Goal: Transaction & Acquisition: Book appointment/travel/reservation

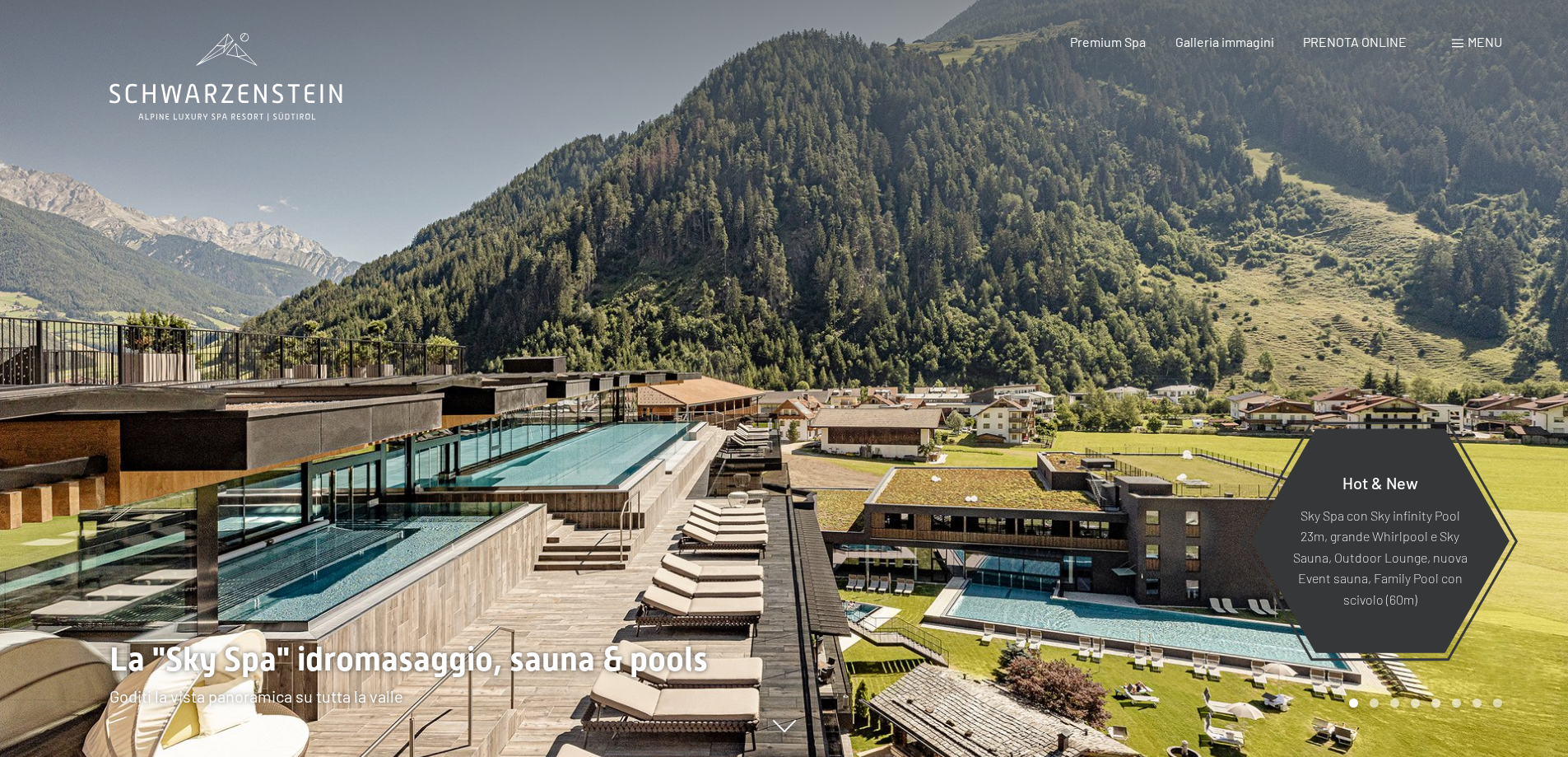
click at [1461, 44] on span at bounding box center [1458, 43] width 11 height 8
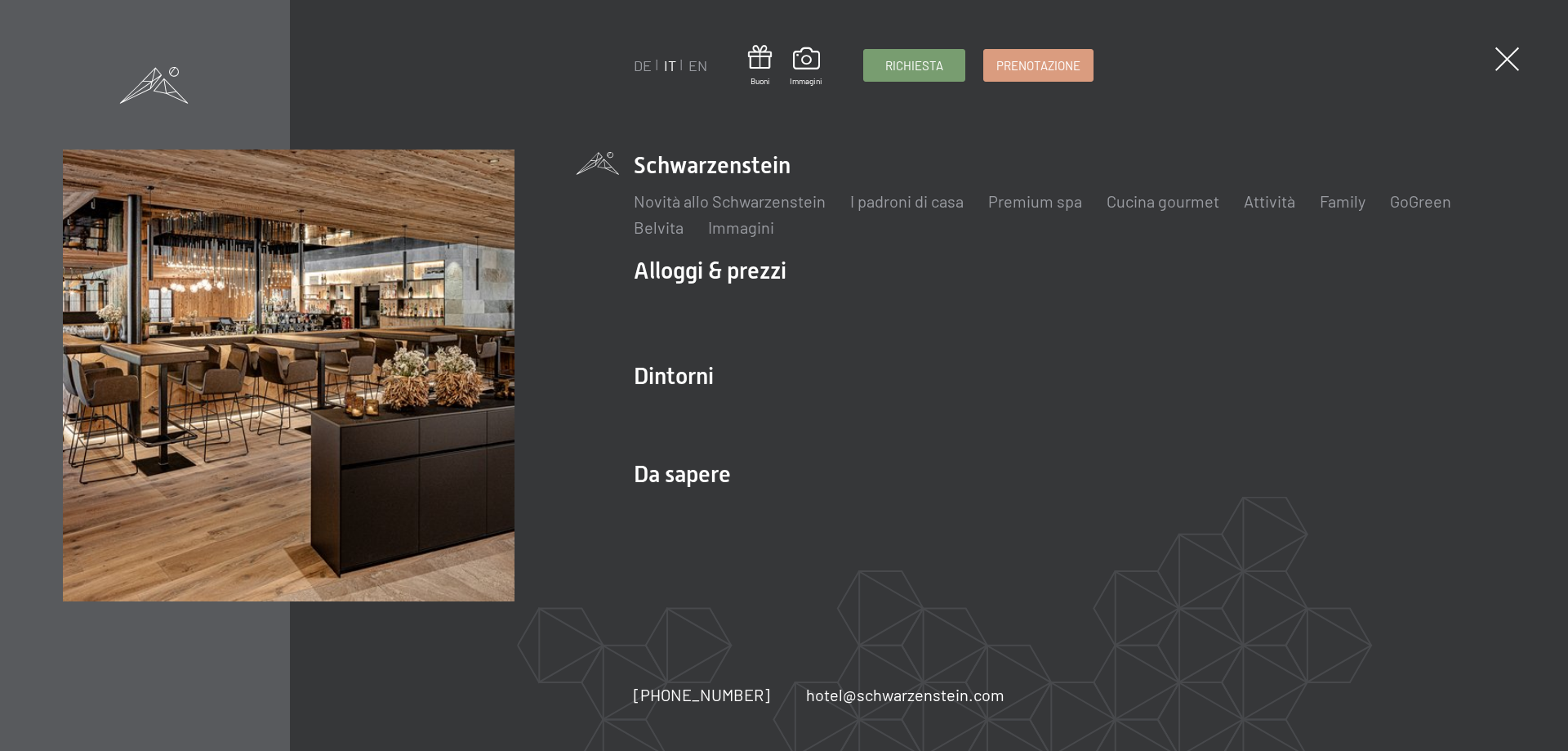
click at [1094, 45] on div "DE IT EN Buoni Immagini Richiesta Prenotazione" at bounding box center [864, 65] width 460 height 42
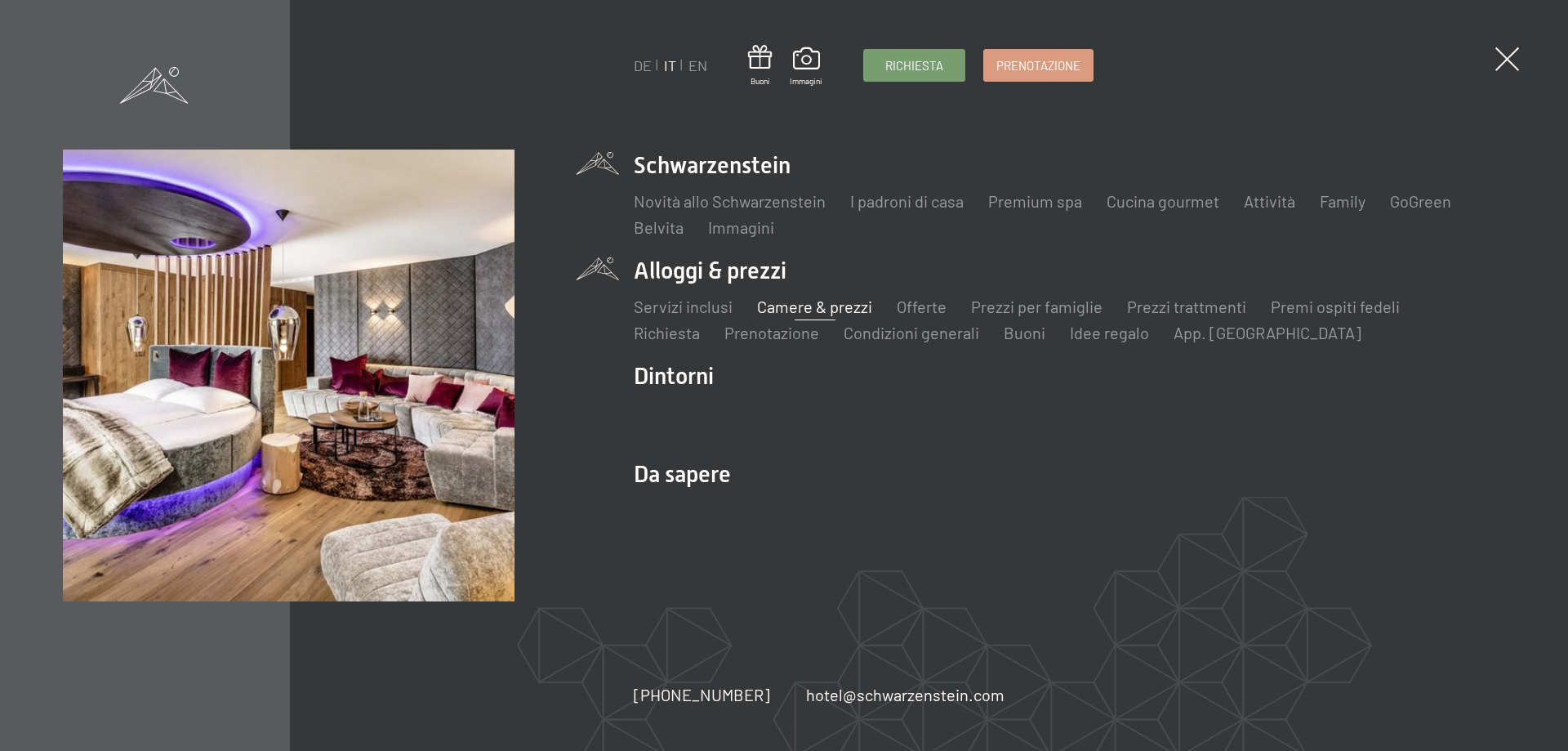
click at [781, 305] on link "Camere & prezzi" at bounding box center [815, 306] width 115 height 19
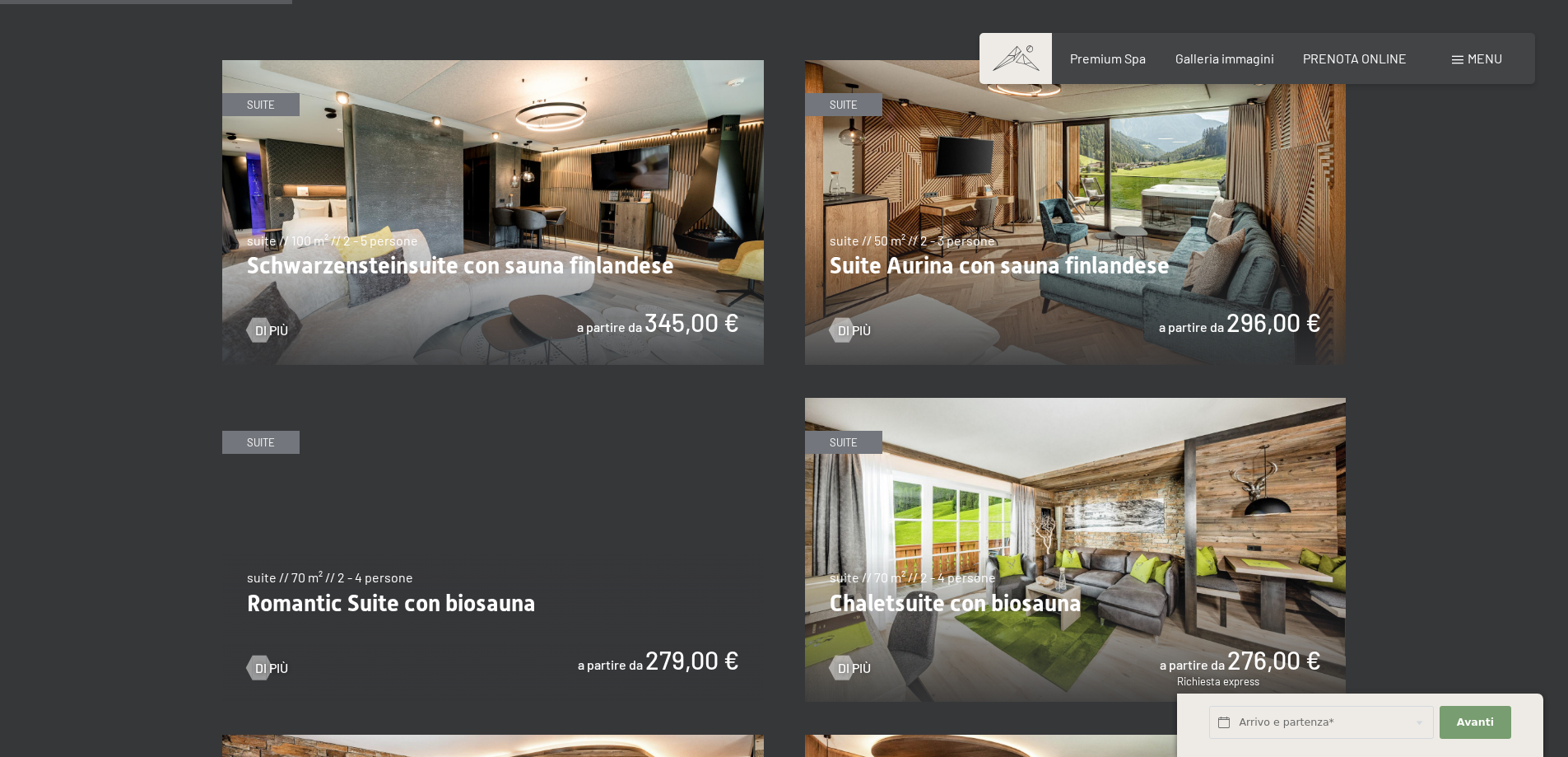
scroll to position [988, 0]
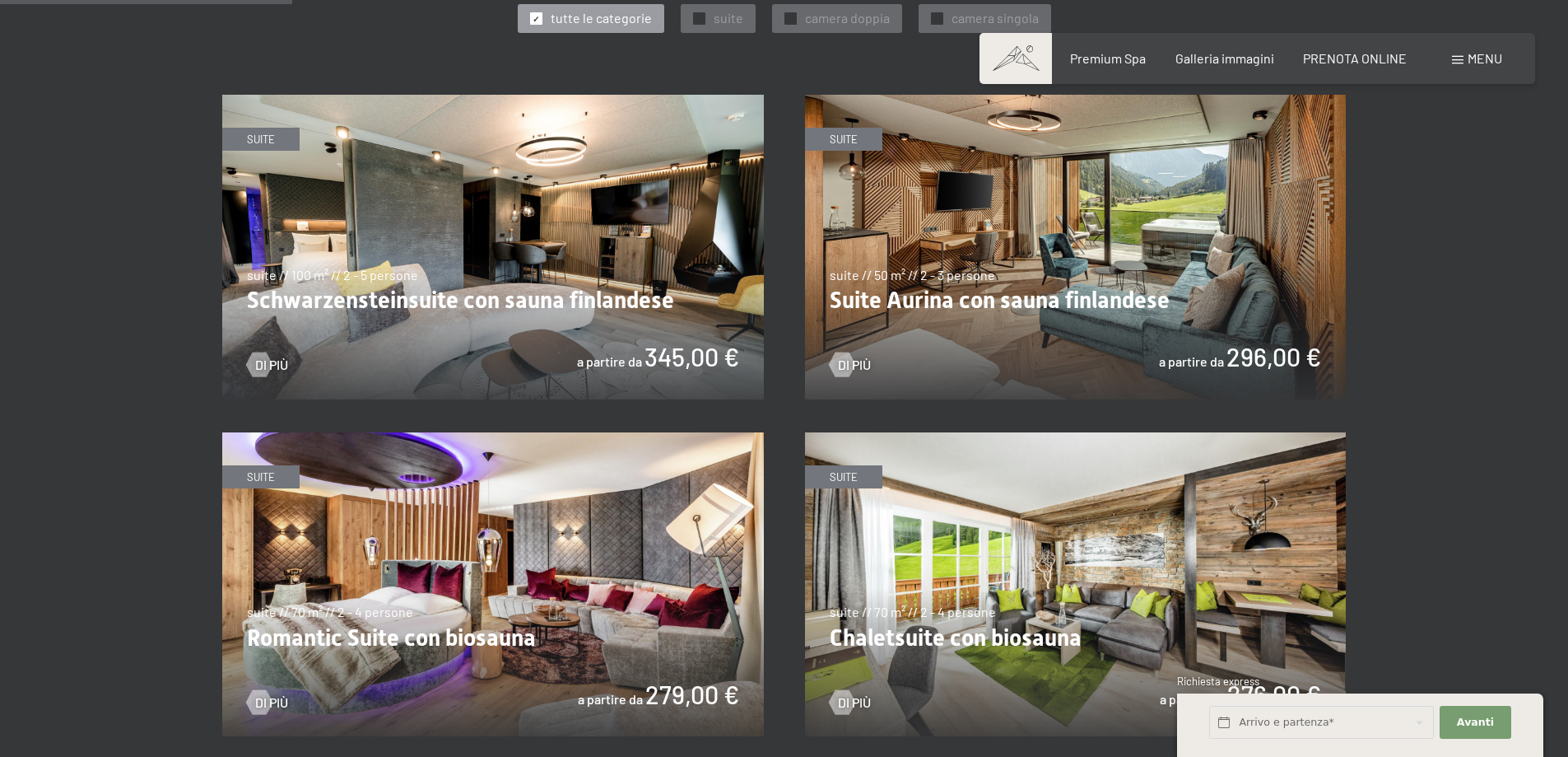
click at [854, 300] on img at bounding box center [1076, 247] width 542 height 305
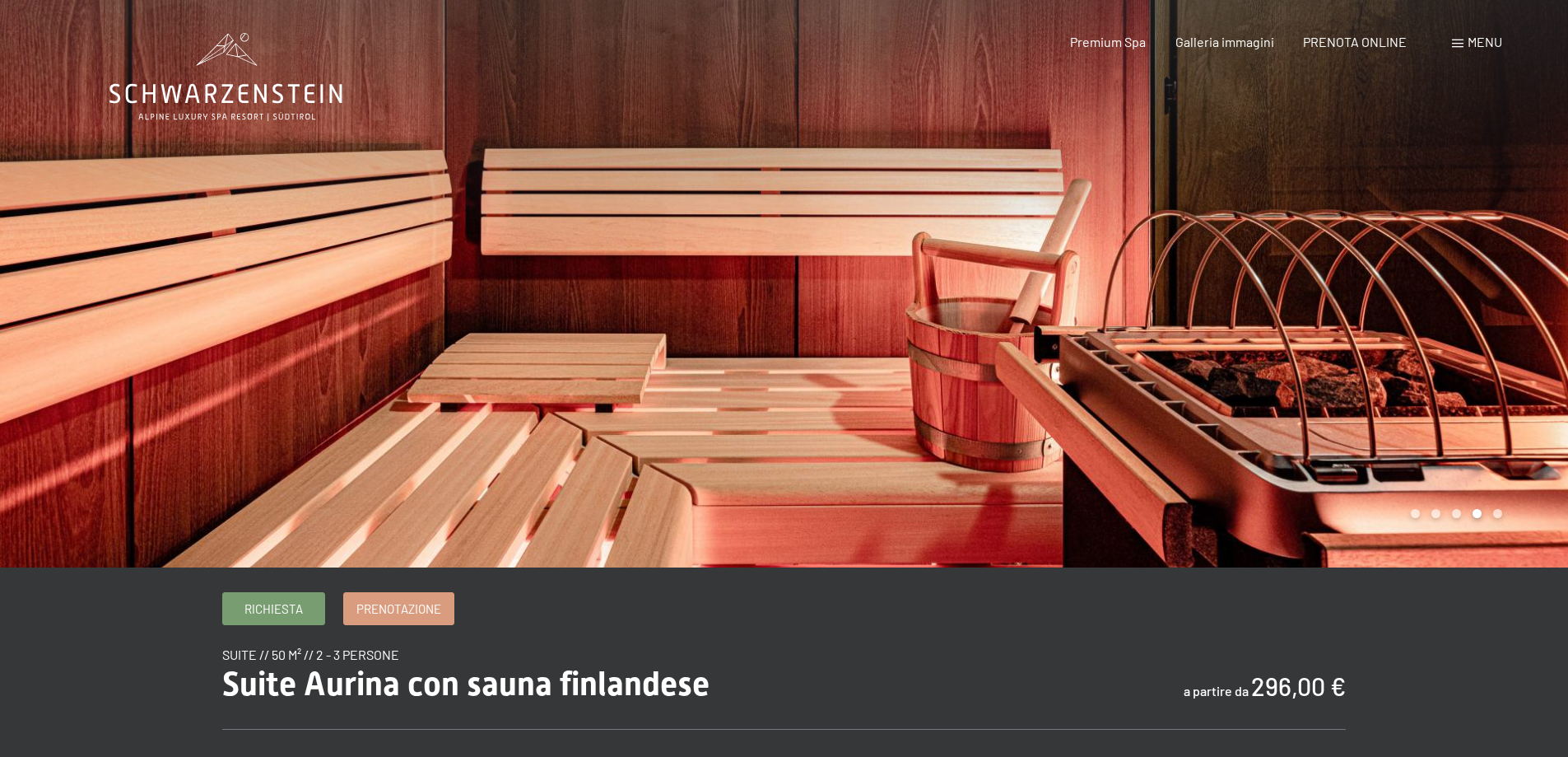
click at [820, 279] on div at bounding box center [1177, 283] width 785 height 567
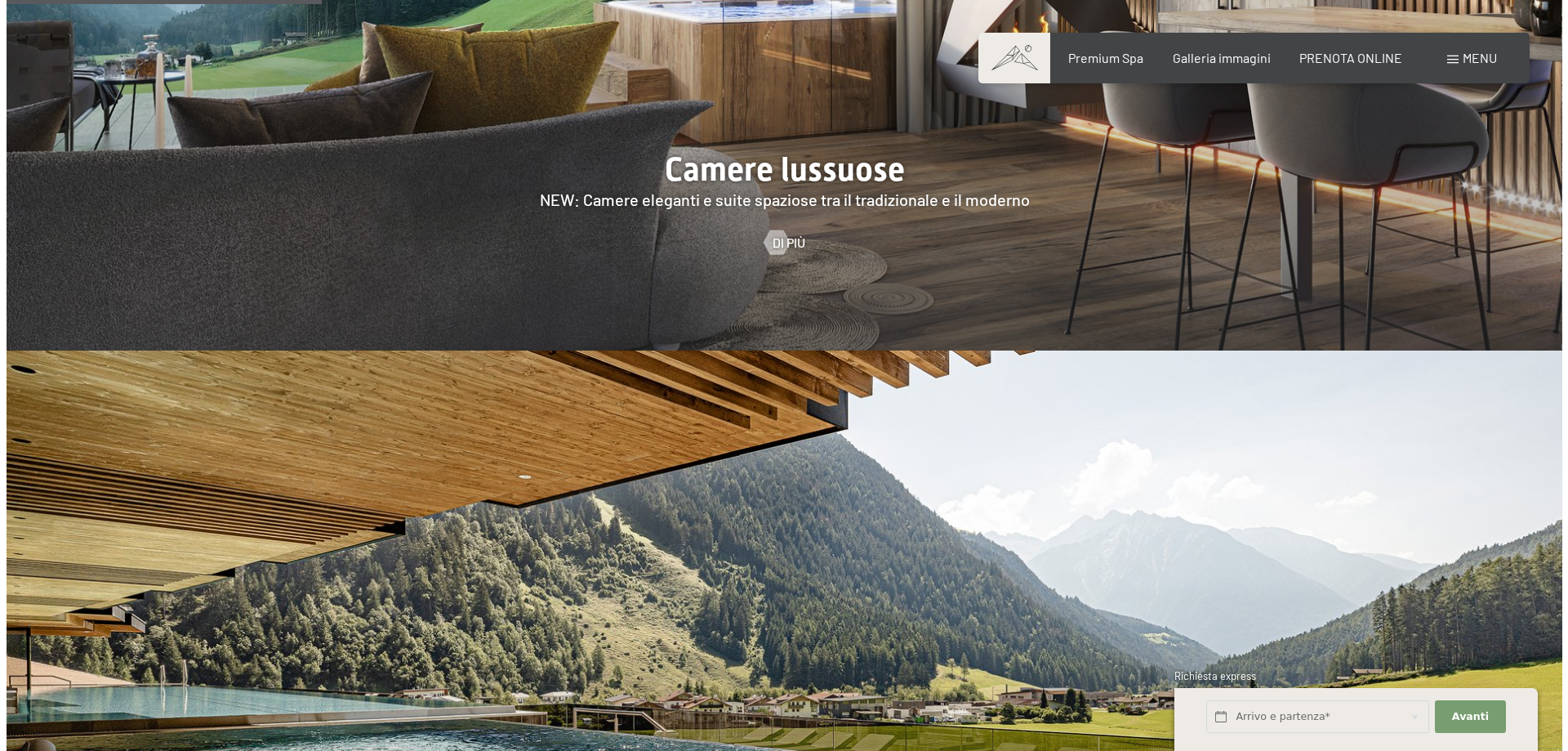
scroll to position [1470, 0]
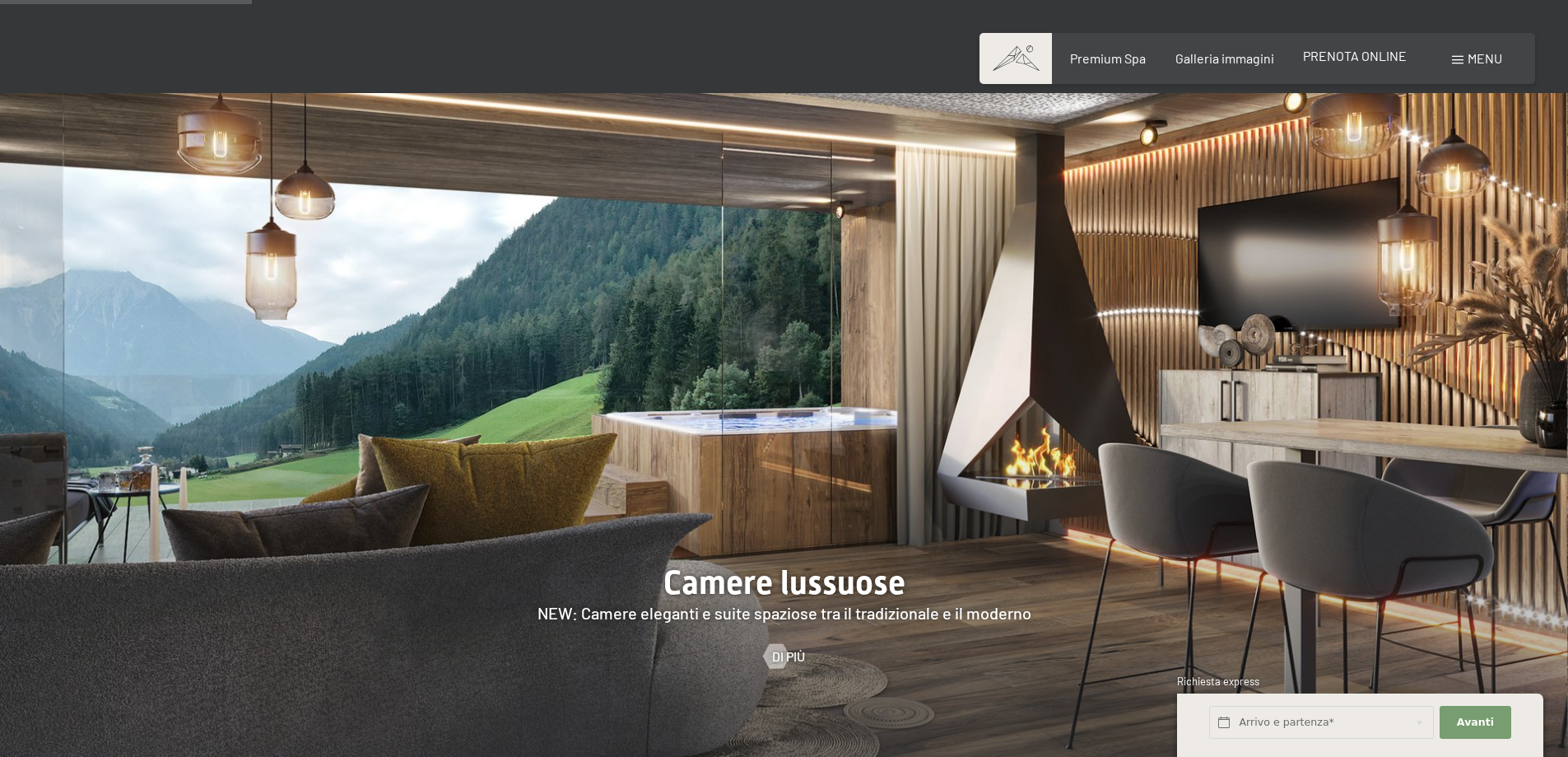
click at [1354, 57] on span "PRENOTA ONLINE" at bounding box center [1354, 55] width 104 height 16
click at [1466, 64] on div "Menu" at bounding box center [1477, 58] width 50 height 18
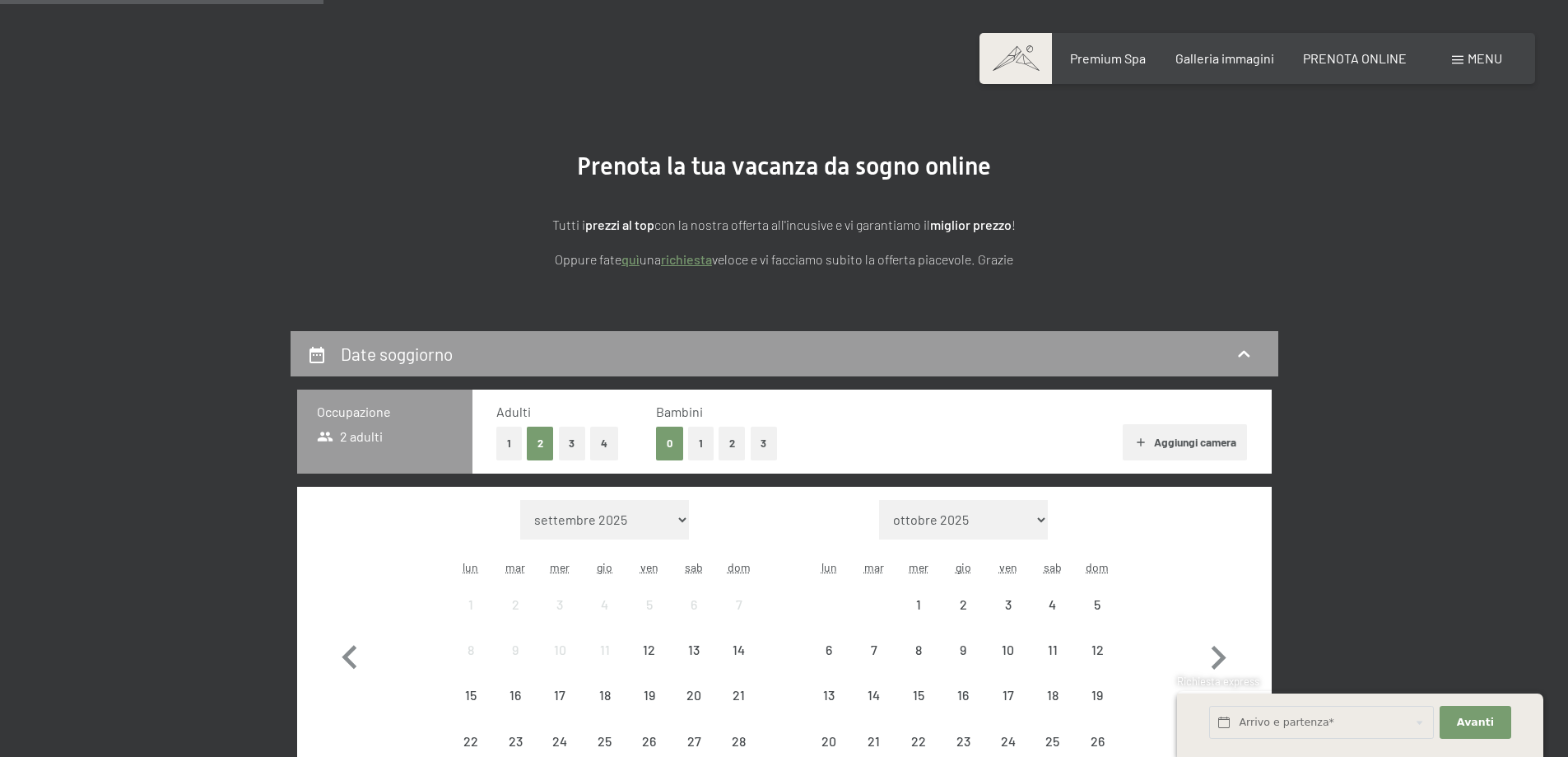
scroll to position [329, 0]
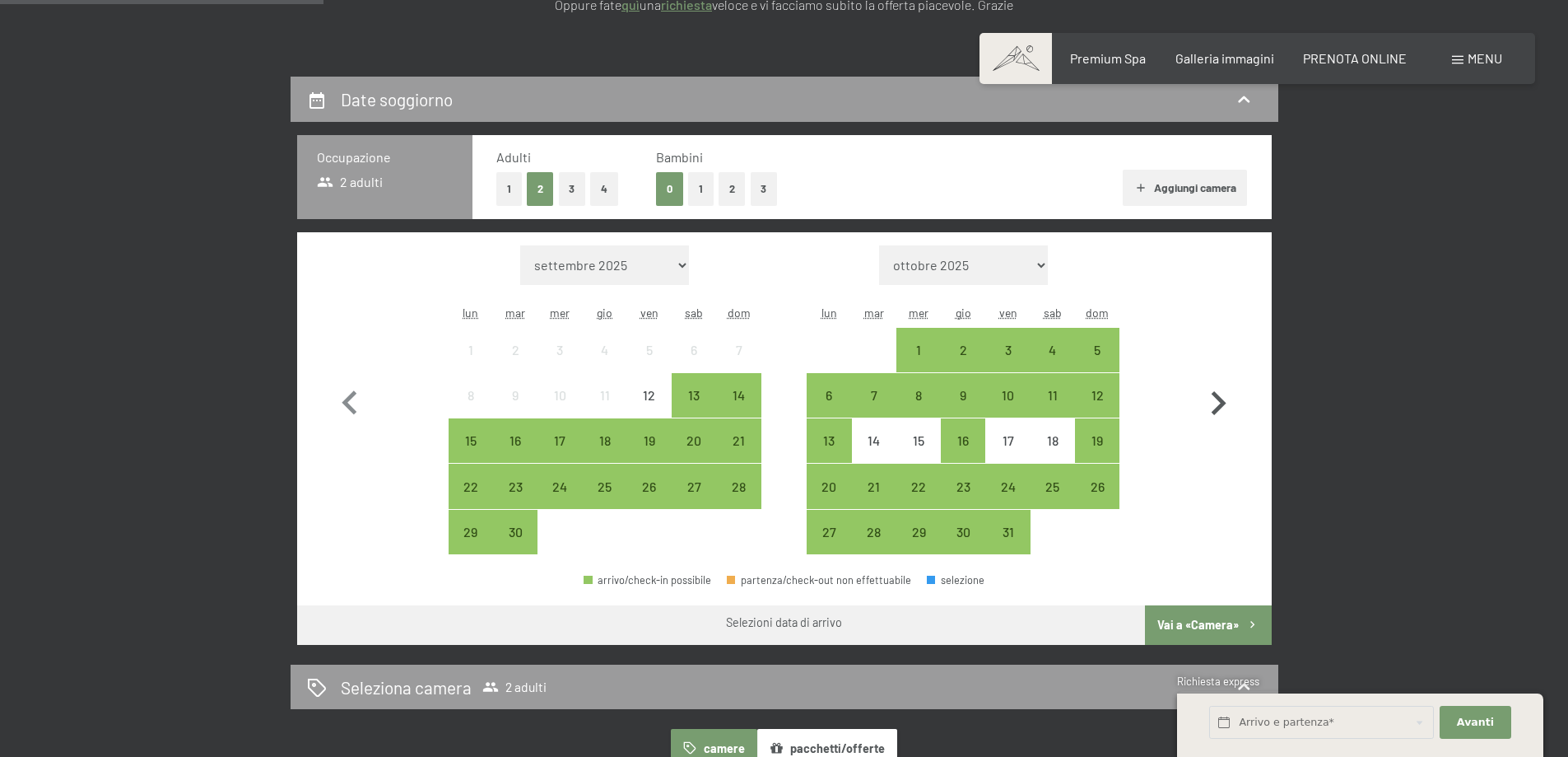
click at [1219, 404] on icon "button" at bounding box center [1218, 403] width 48 height 48
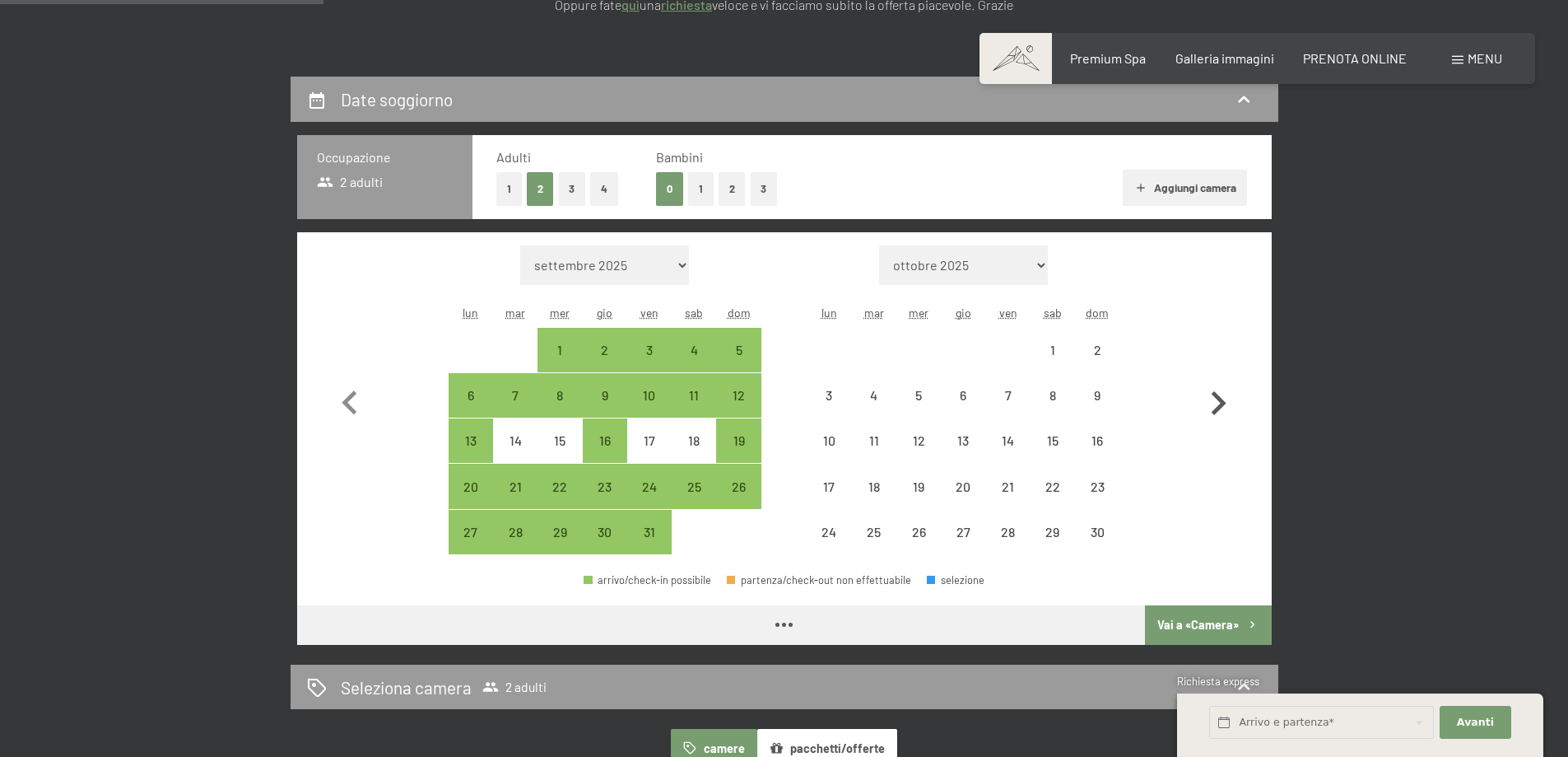
click at [1219, 403] on icon "button" at bounding box center [1218, 403] width 48 height 48
select select "[DATE]"
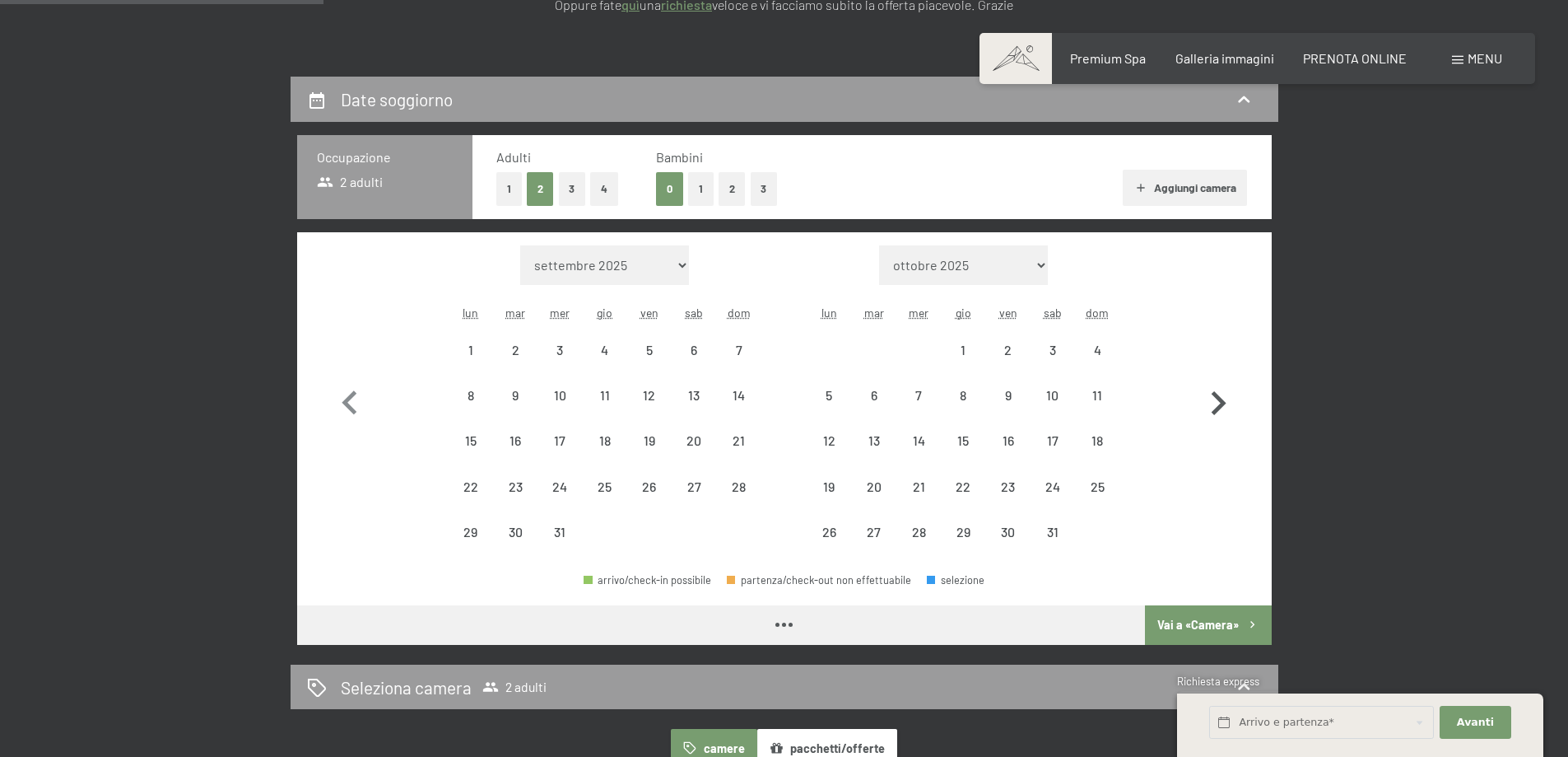
click at [1219, 402] on icon "button" at bounding box center [1218, 403] width 48 height 48
select select "[DATE]"
select select "2026-02-01"
select select "2026-01-01"
select select "2026-02-01"
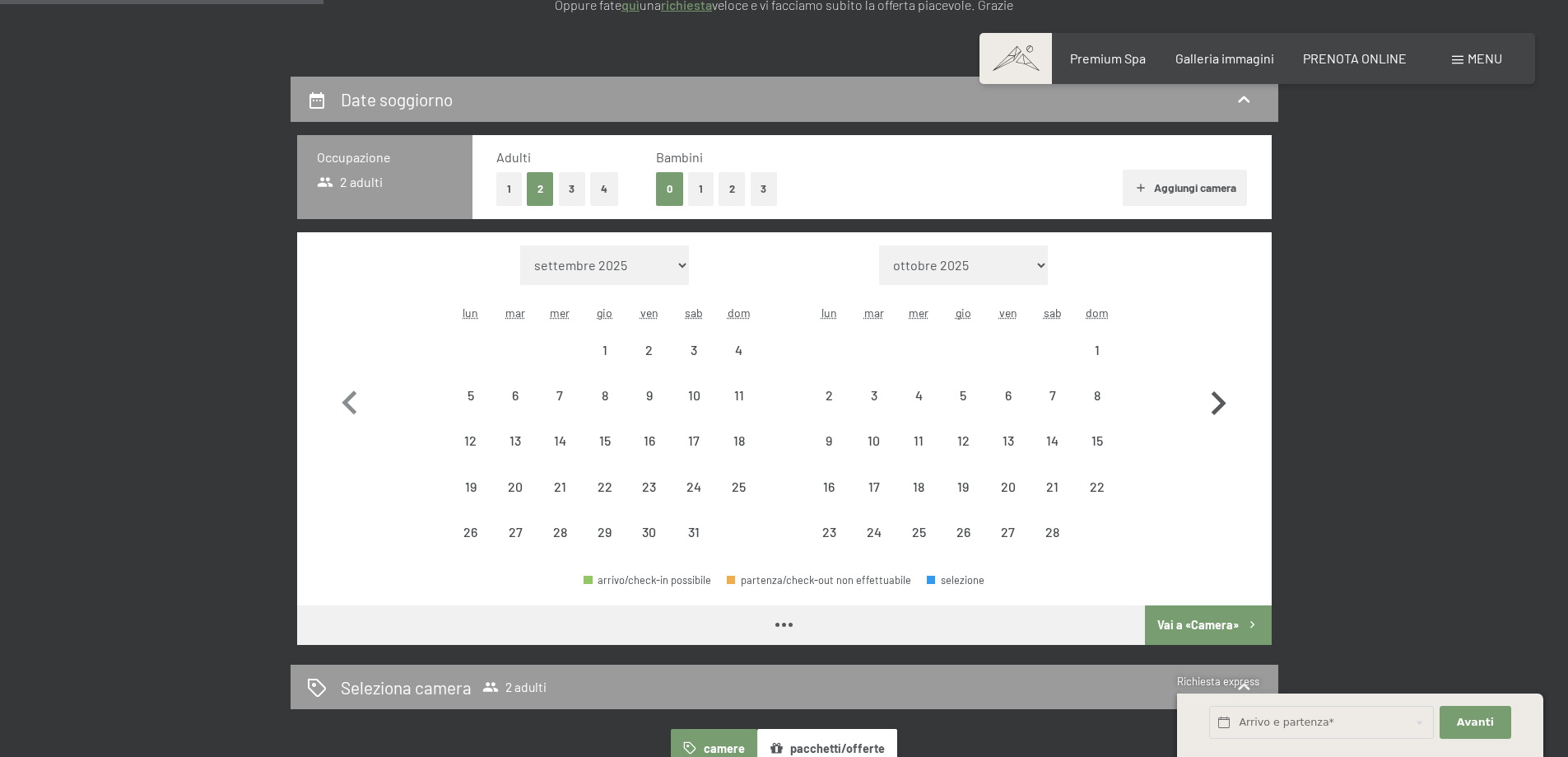
select select "2026-01-01"
select select "2026-02-01"
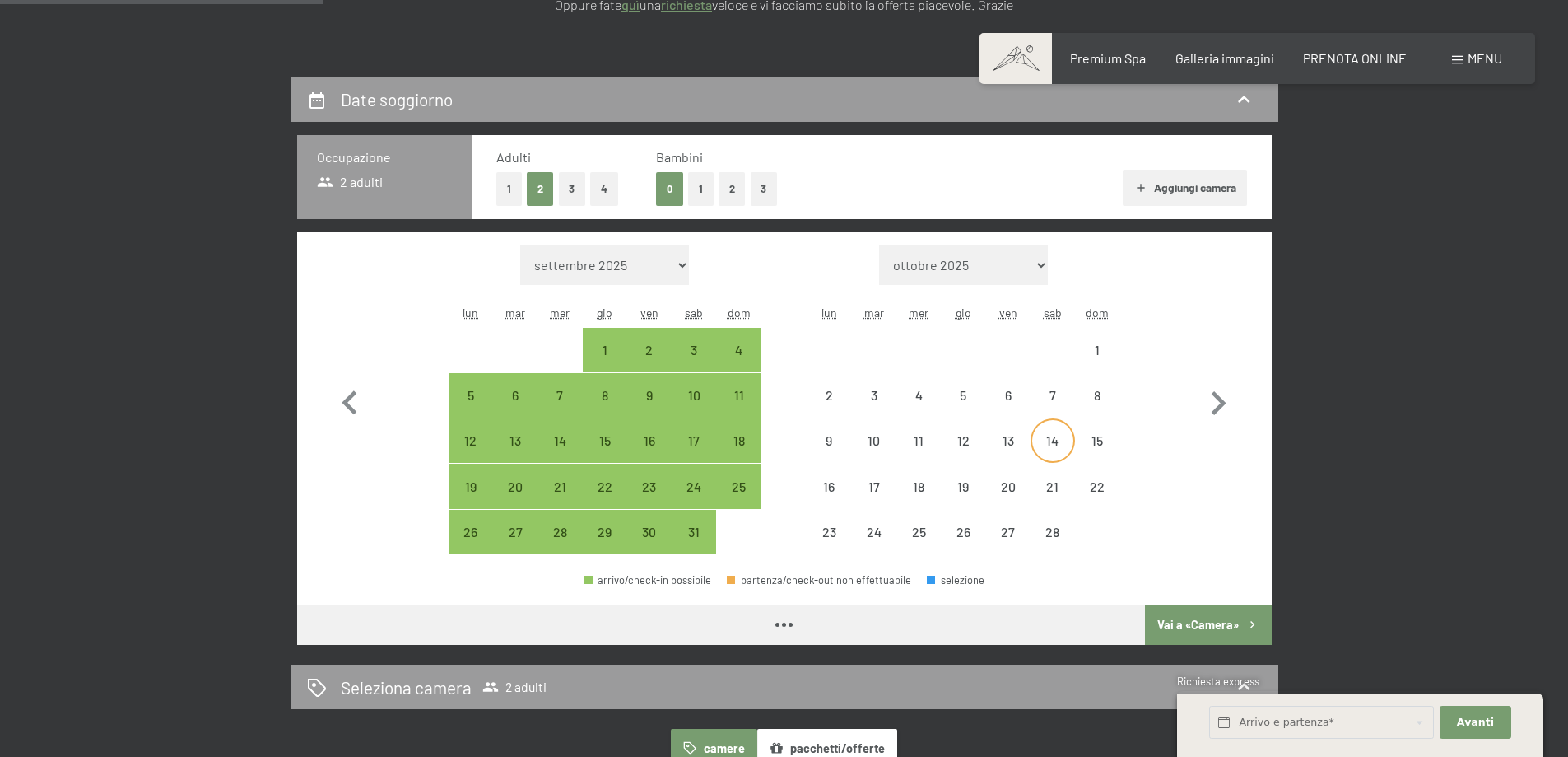
select select "2026-01-01"
select select "2026-02-01"
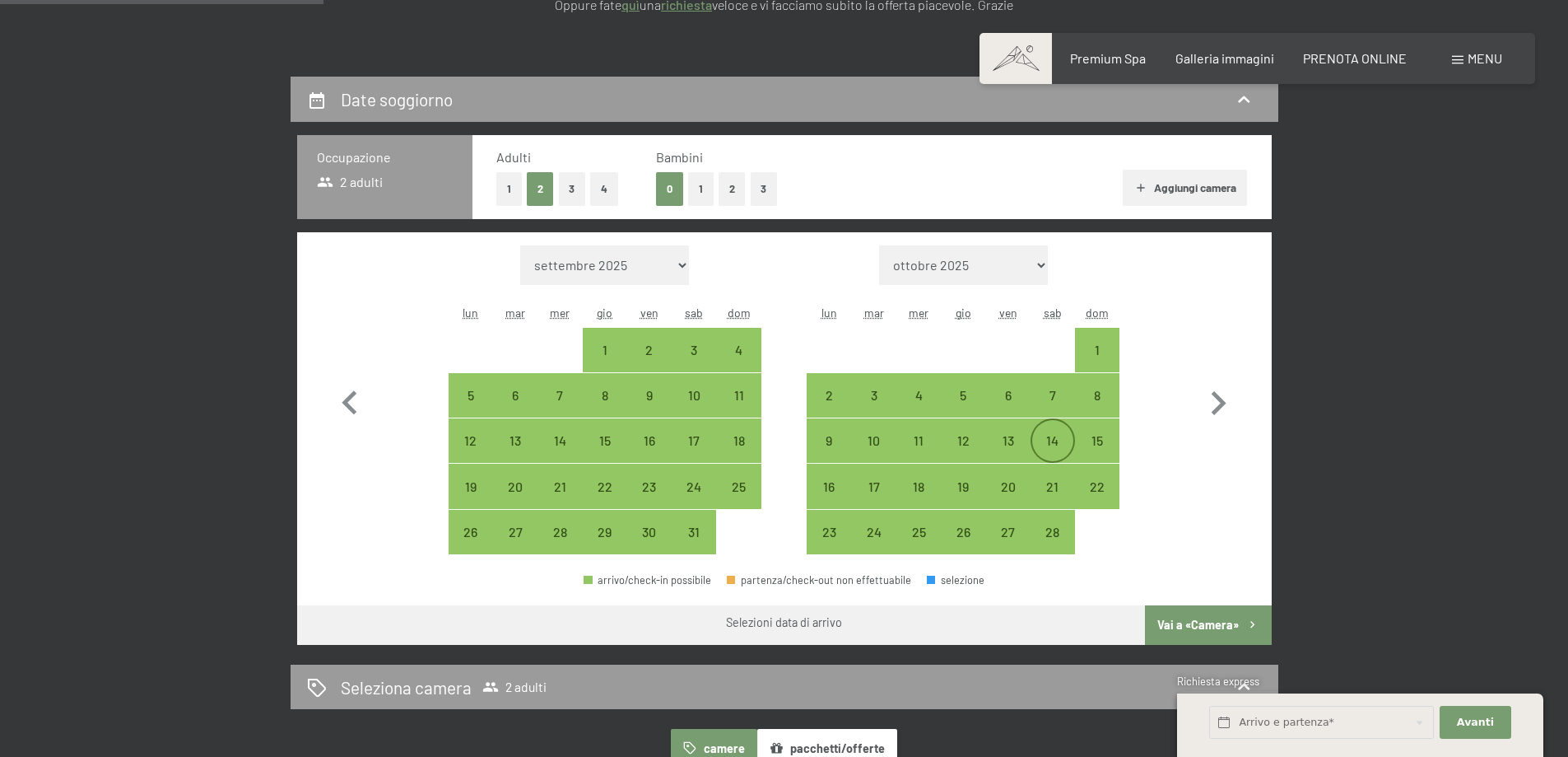
click at [1055, 430] on div "14" at bounding box center [1053, 440] width 41 height 41
select select "2026-01-01"
select select "2026-02-01"
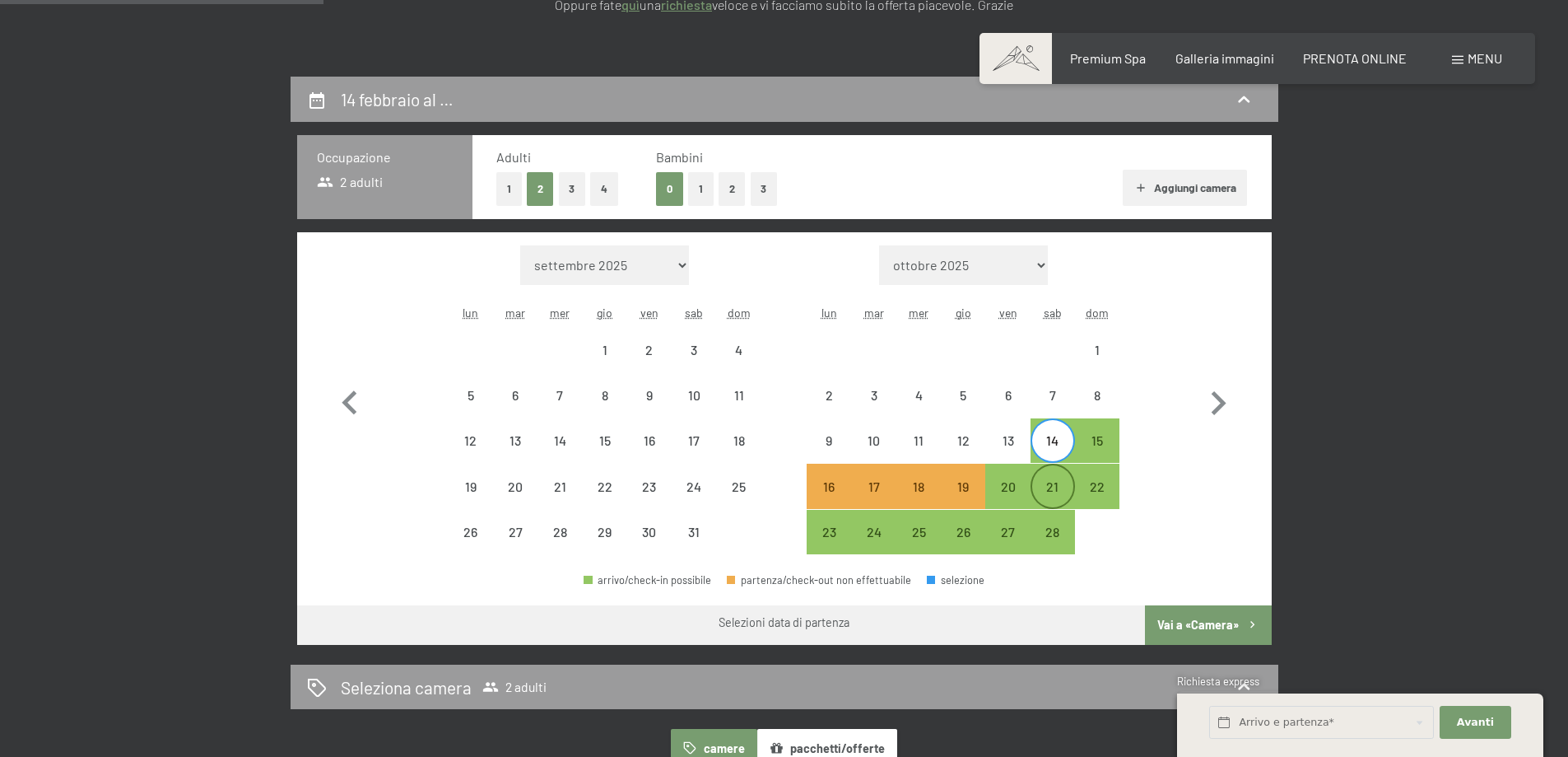
click at [1055, 493] on div "21" at bounding box center [1053, 501] width 41 height 41
select select "2026-01-01"
select select "2026-02-01"
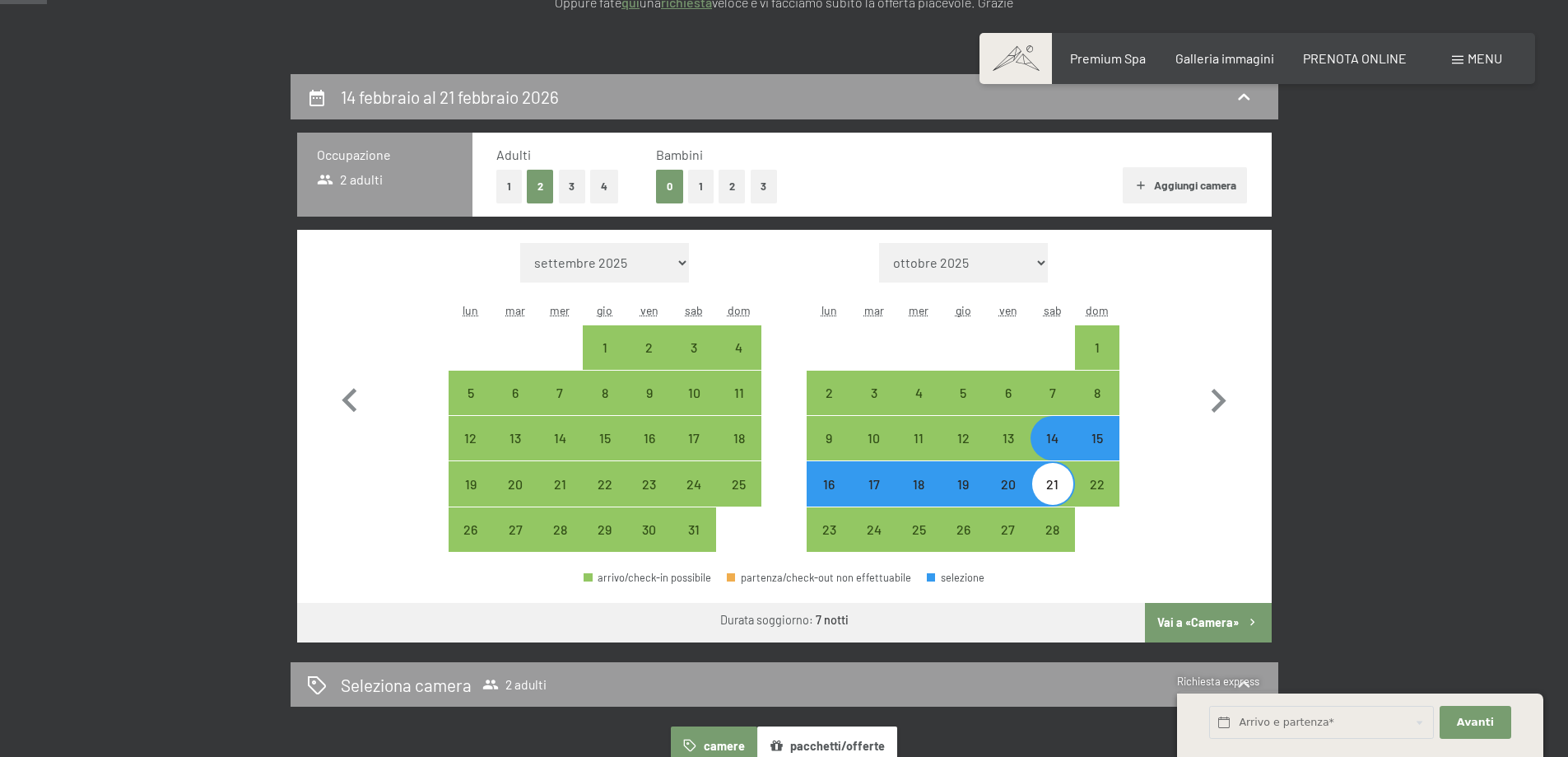
scroll to position [0, 0]
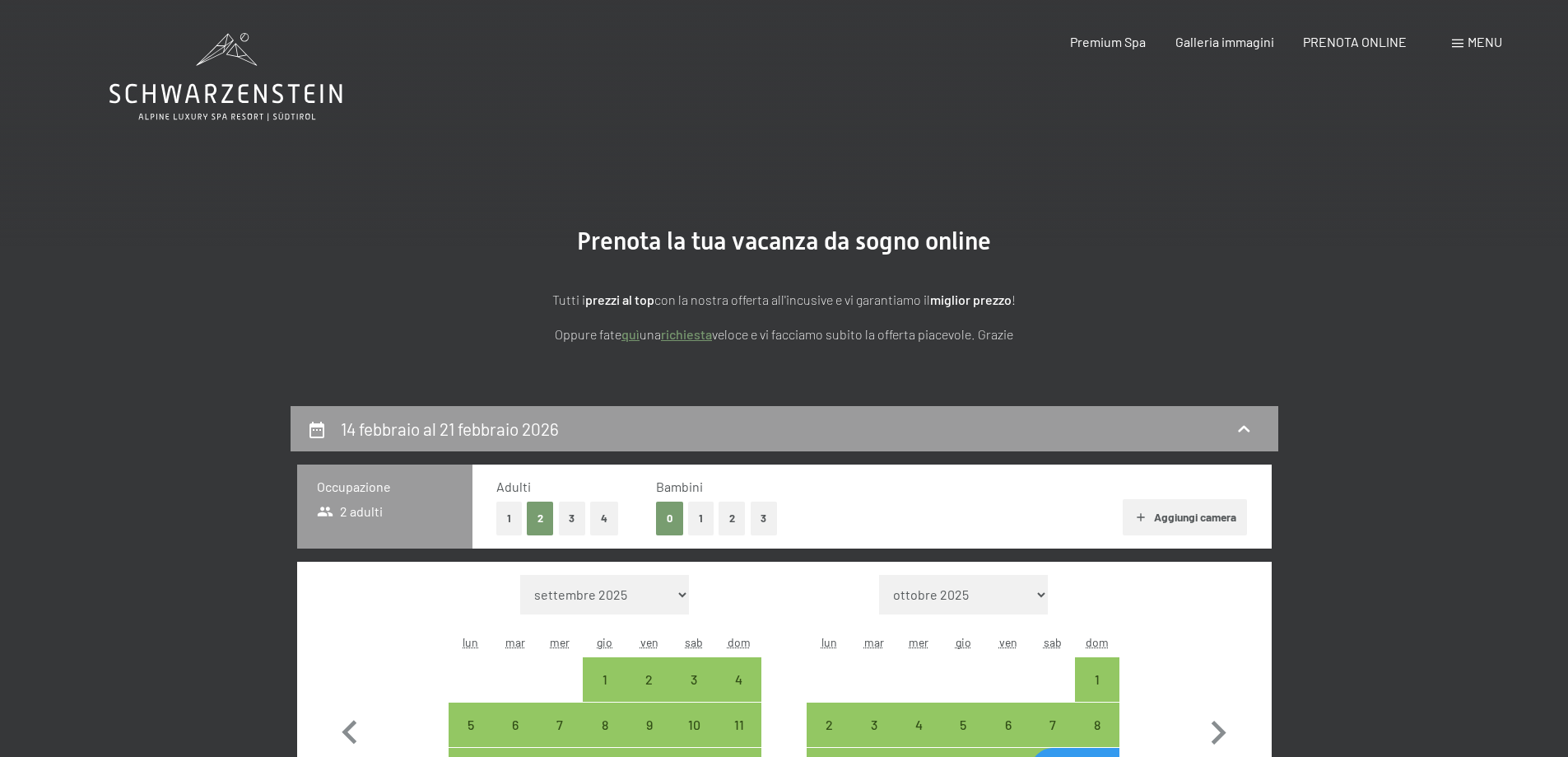
click at [702, 519] on button "1" at bounding box center [700, 518] width 25 height 34
select select "2026-01-01"
select select "2026-02-01"
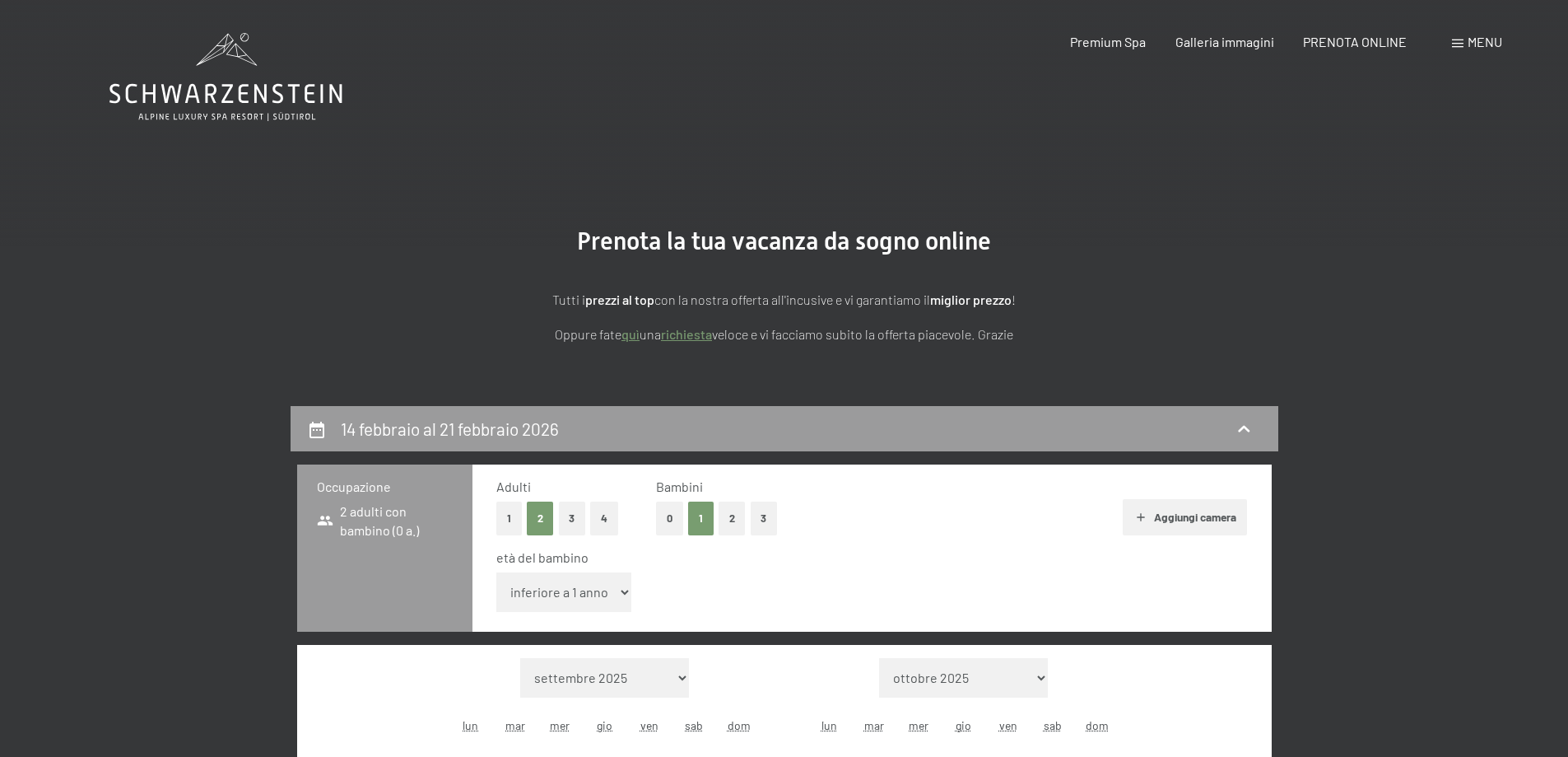
select select "2026-01-01"
select select "2026-02-01"
click at [612, 591] on select "inferiore a 1 anno 1 anno 2 anni 3 anni 4 anni 5 anni 6 anni 7 anni 8 anni 9 an…" at bounding box center [563, 592] width 135 height 39
select select "10"
click at [496, 572] on select "inferiore a 1 anno 1 anno 2 anni 3 anni 4 anni 5 anni 6 anni 7 anni 8 anni 9 an…" at bounding box center [563, 592] width 135 height 39
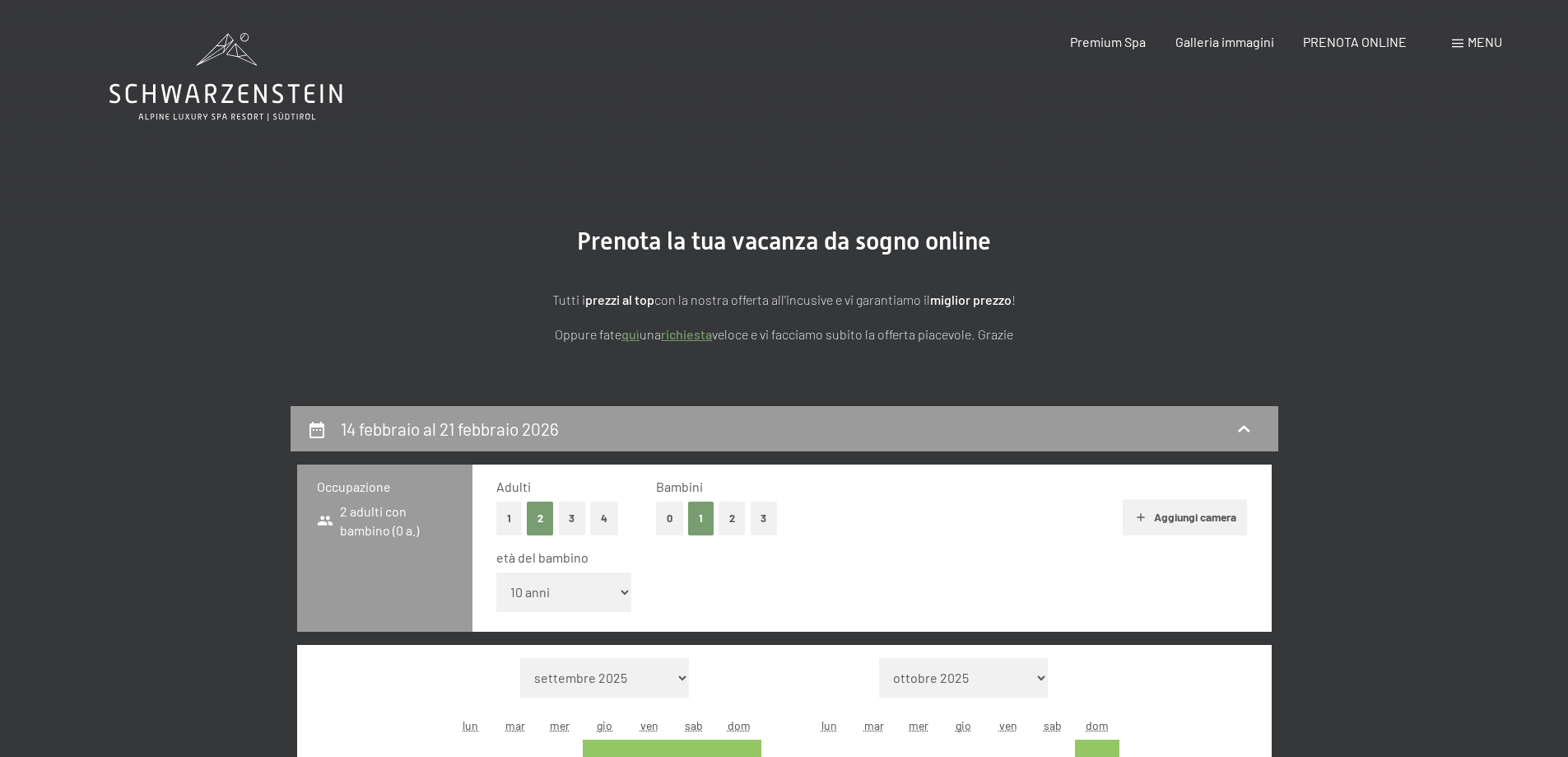
select select "2026-01-01"
select select "2026-02-01"
select select "2026-01-01"
select select "2026-02-01"
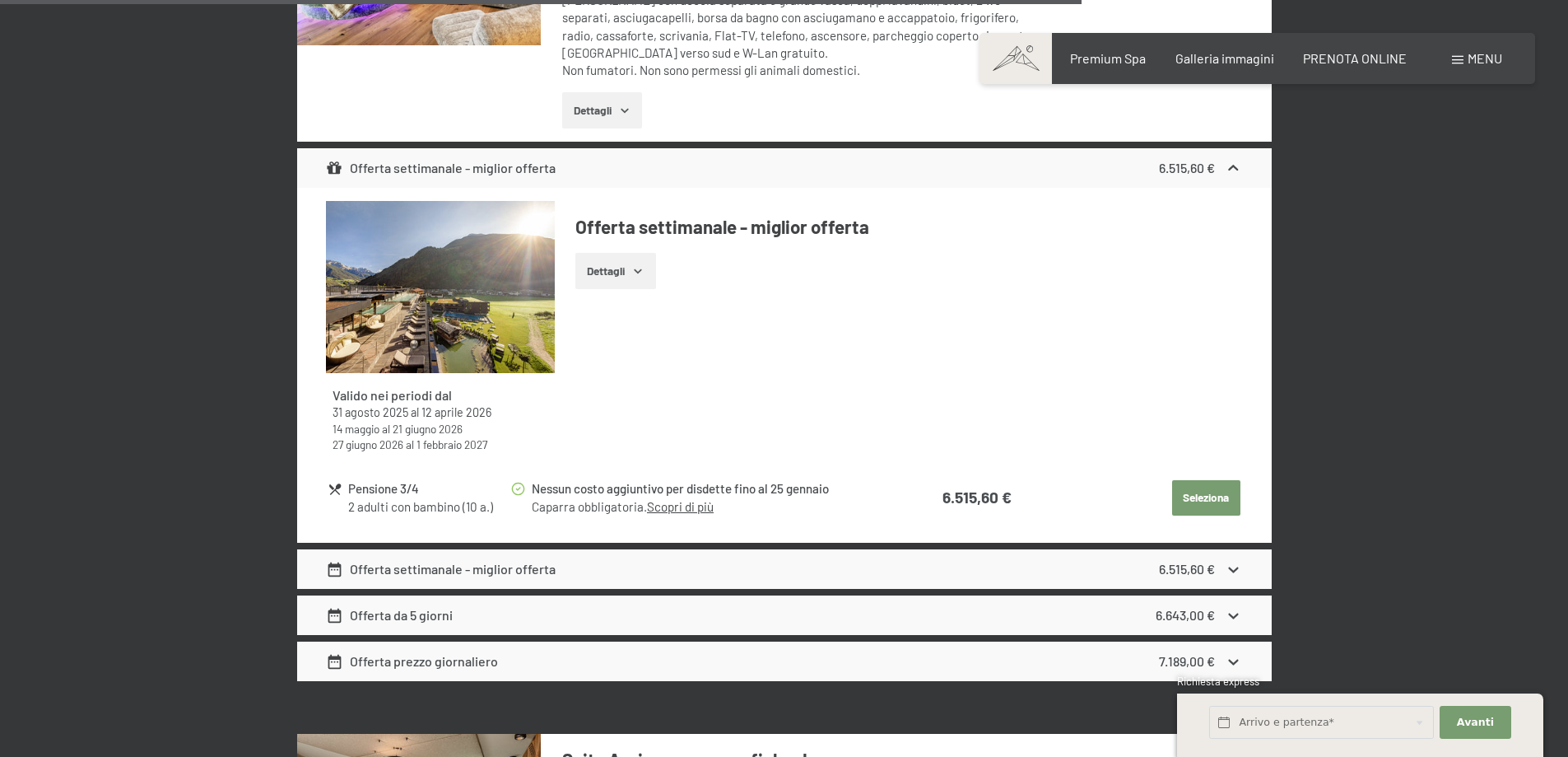
scroll to position [4857, 0]
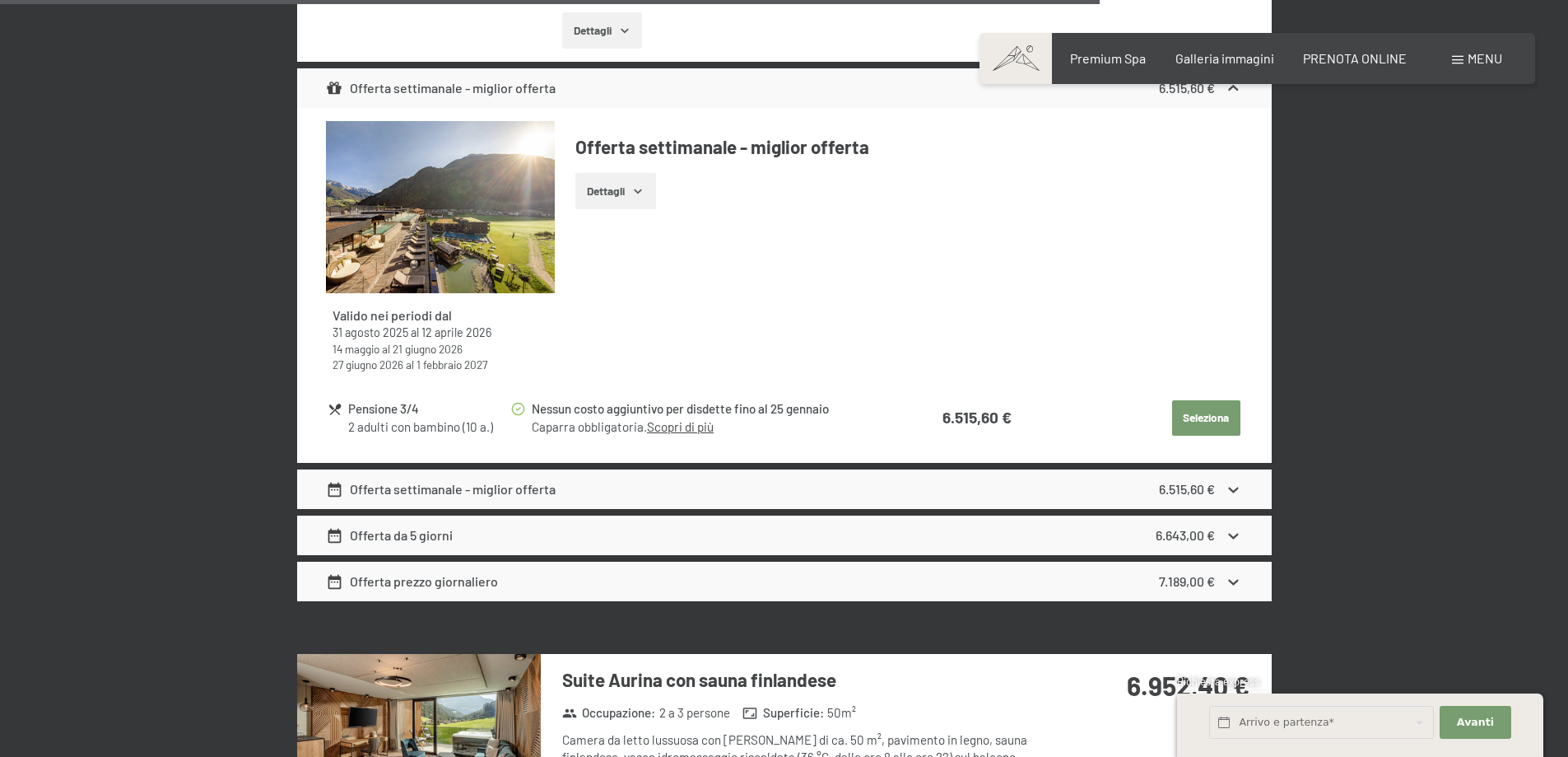
click at [681, 419] on link "Scopri di più" at bounding box center [679, 426] width 66 height 15
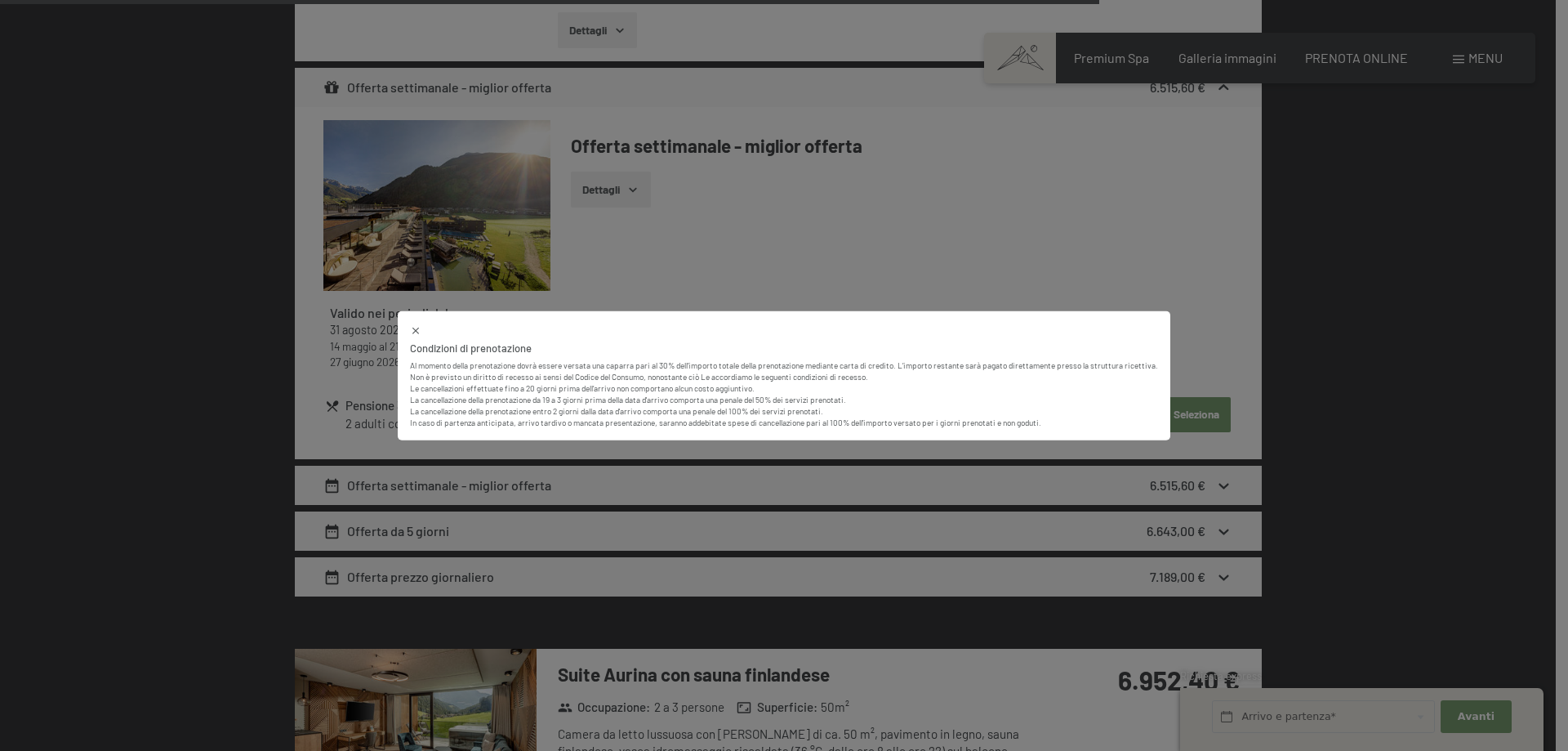
click at [414, 323] on button at bounding box center [415, 329] width 11 height 13
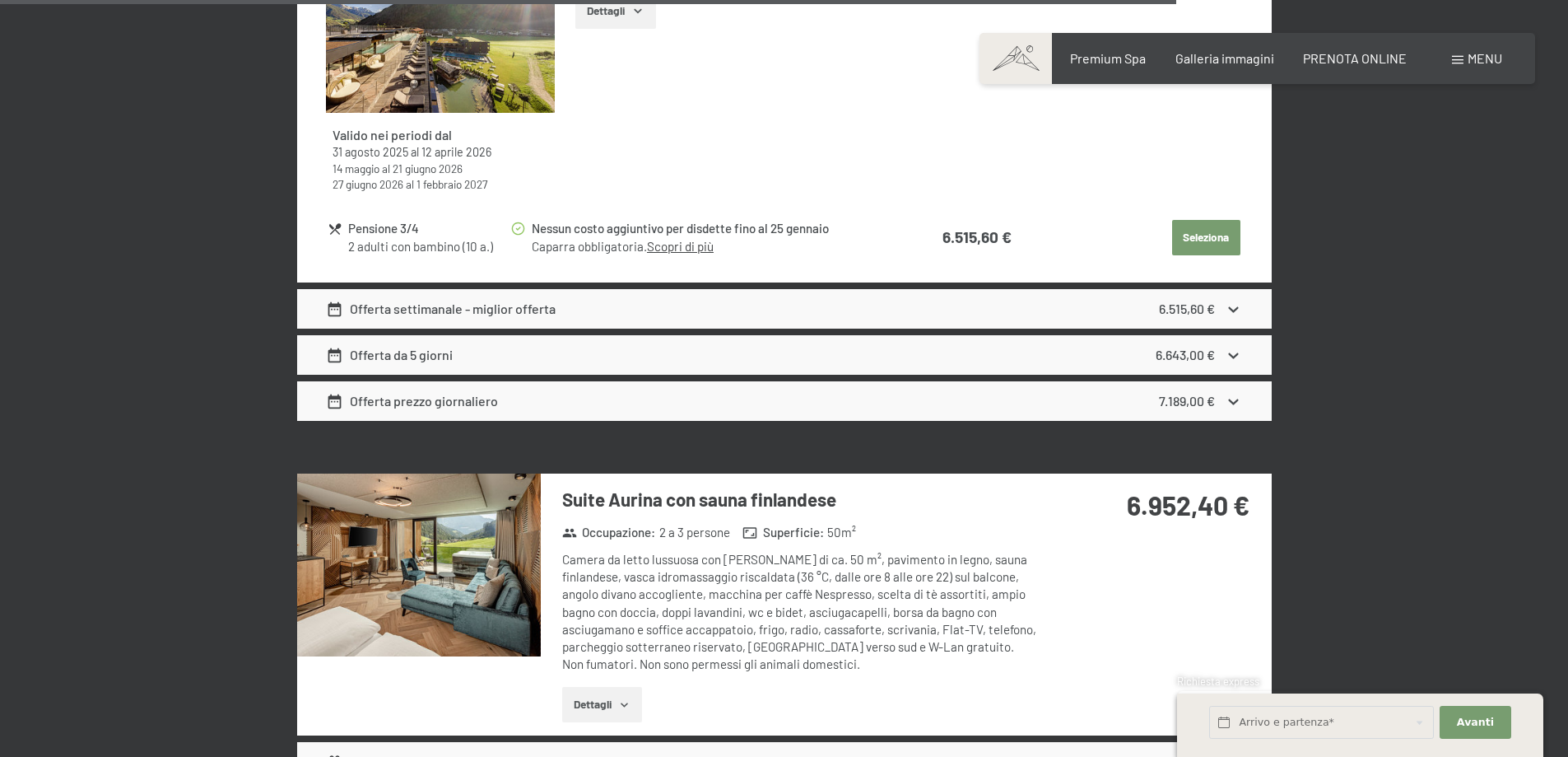
scroll to position [5269, 0]
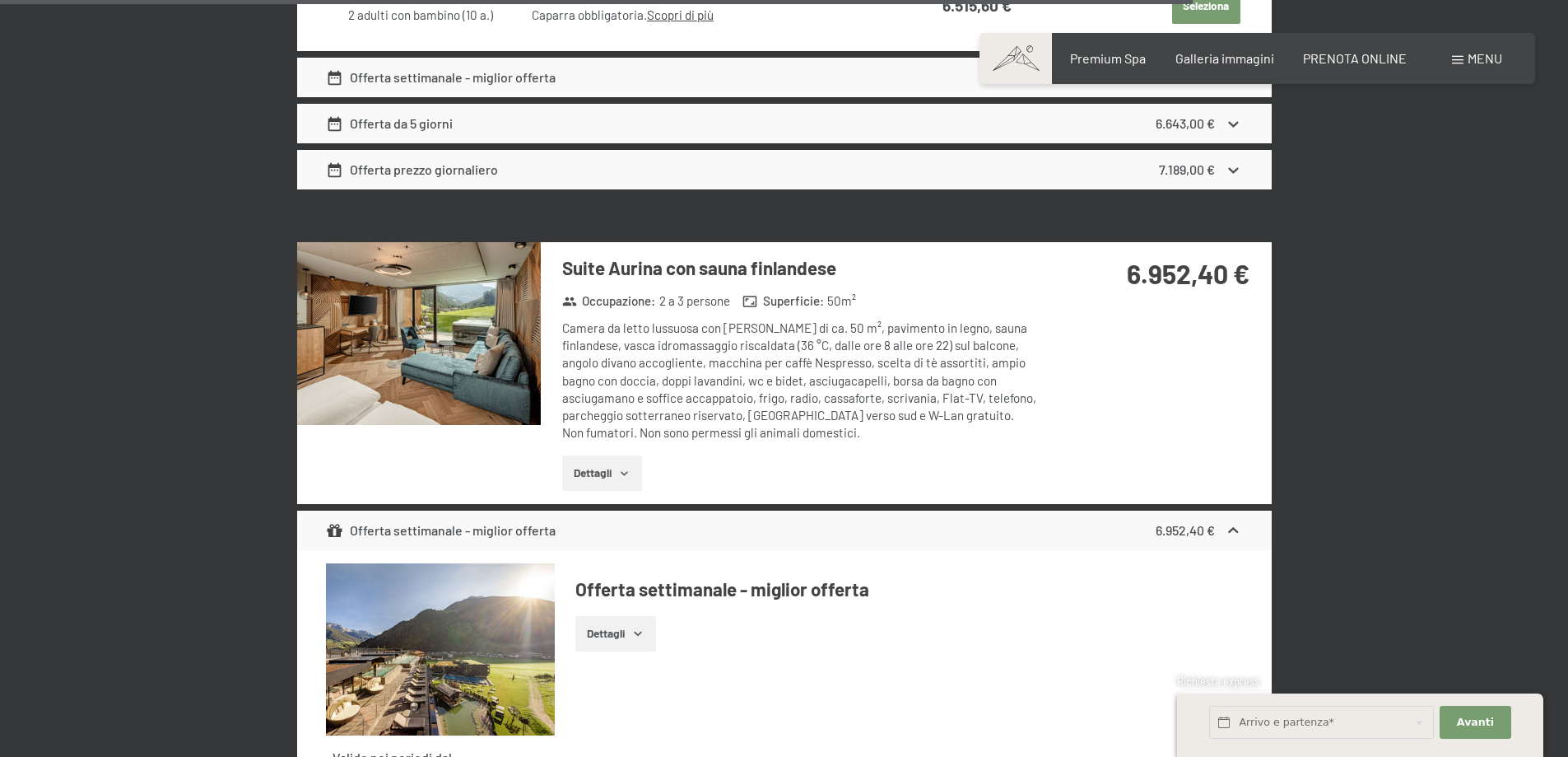
click at [619, 455] on button "Dettagli" at bounding box center [602, 473] width 79 height 36
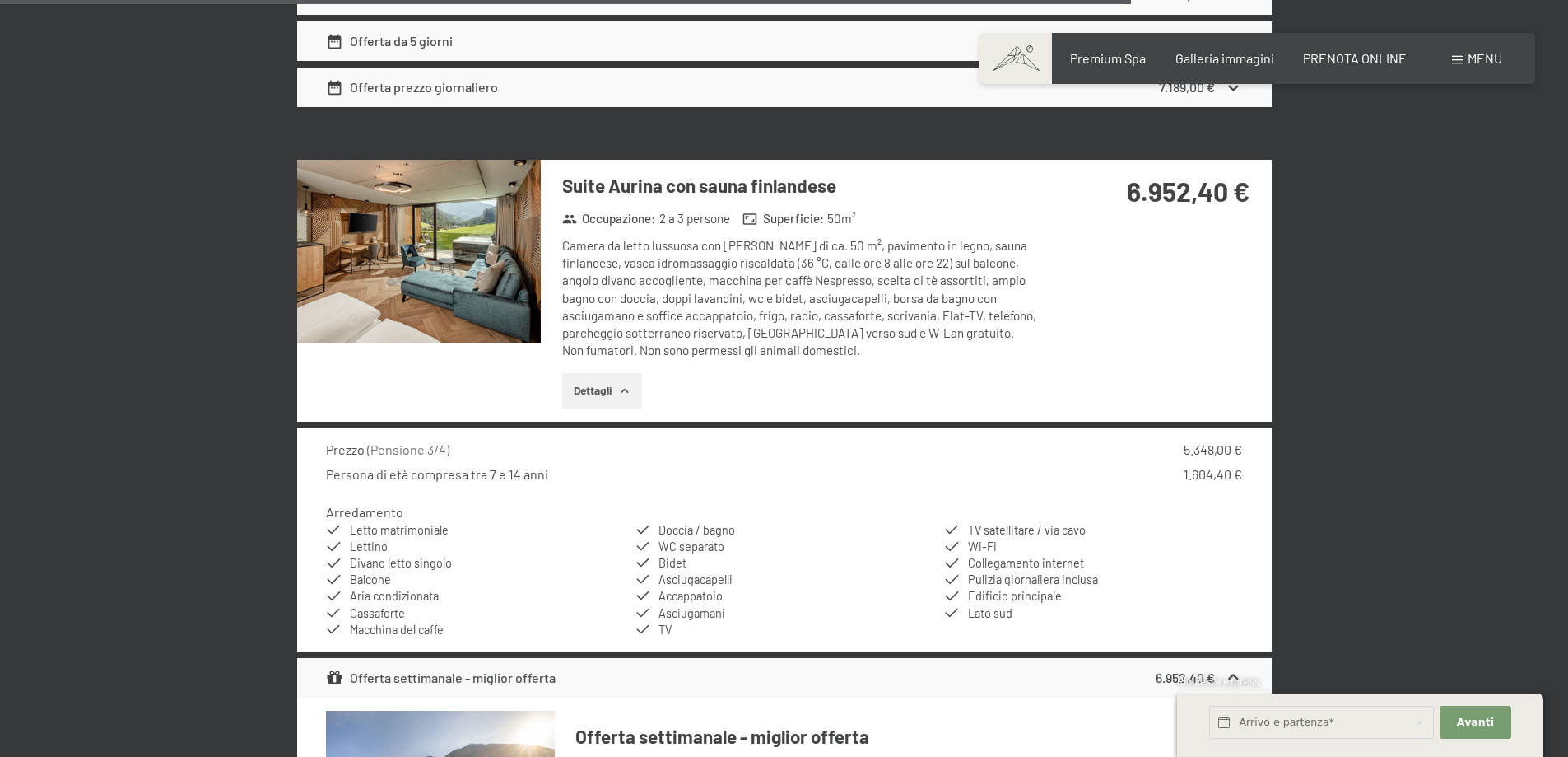
scroll to position [4939, 0]
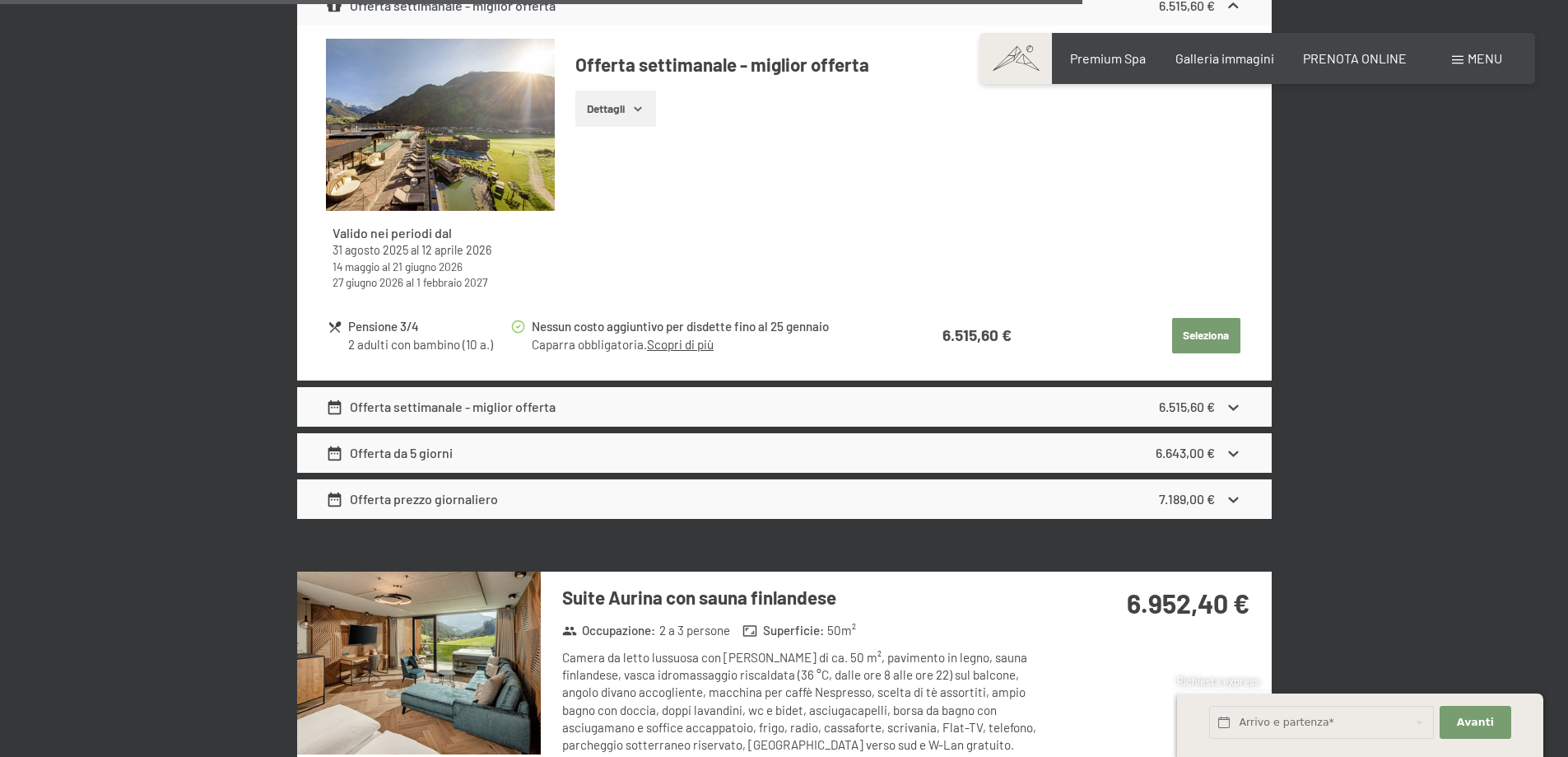
click at [605, 387] on div "Offerta settimanale - miglior offerta 6.515,60 €" at bounding box center [784, 407] width 975 height 39
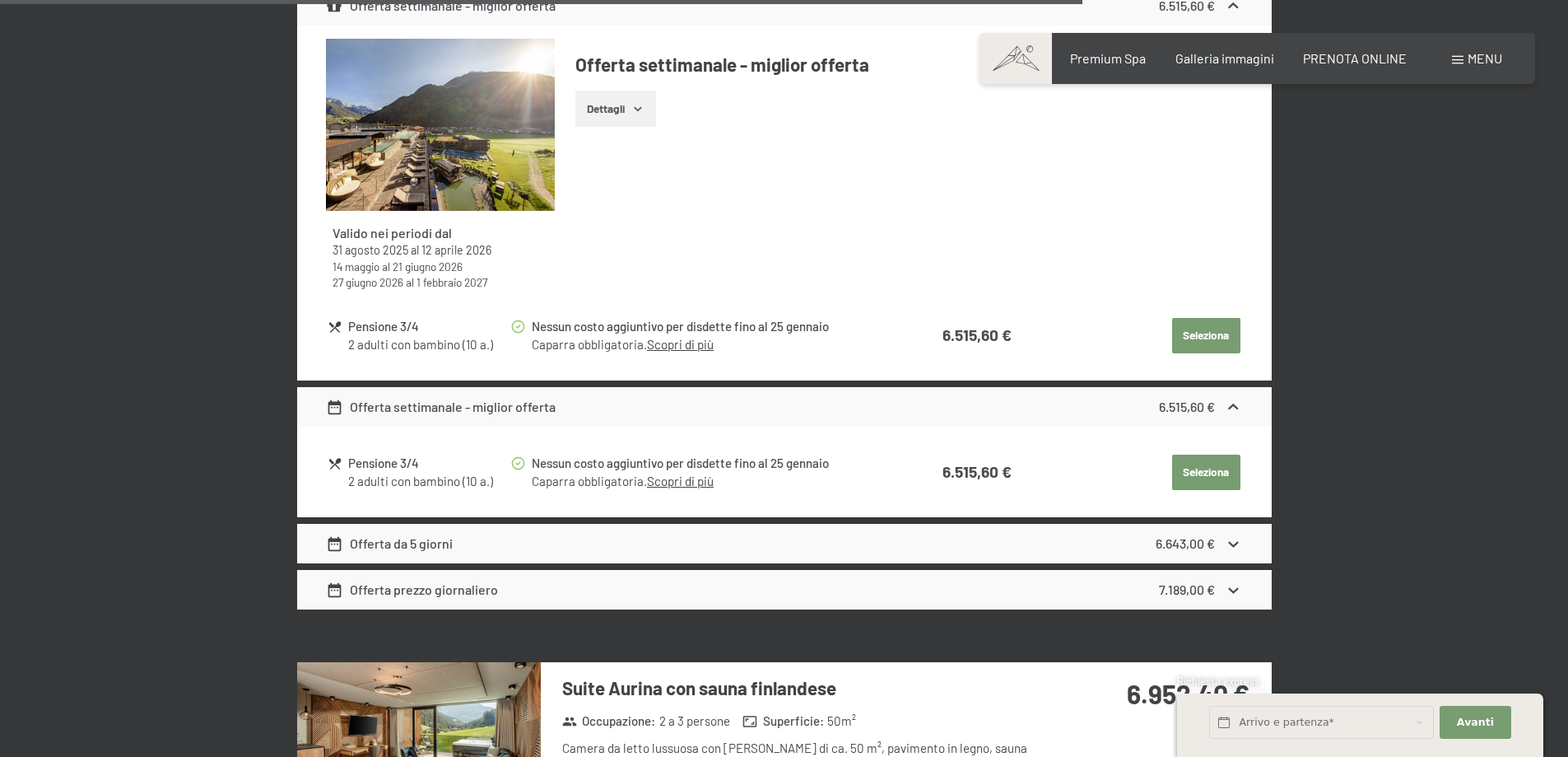
click at [1186, 454] on button "Seleziona" at bounding box center [1205, 472] width 68 height 36
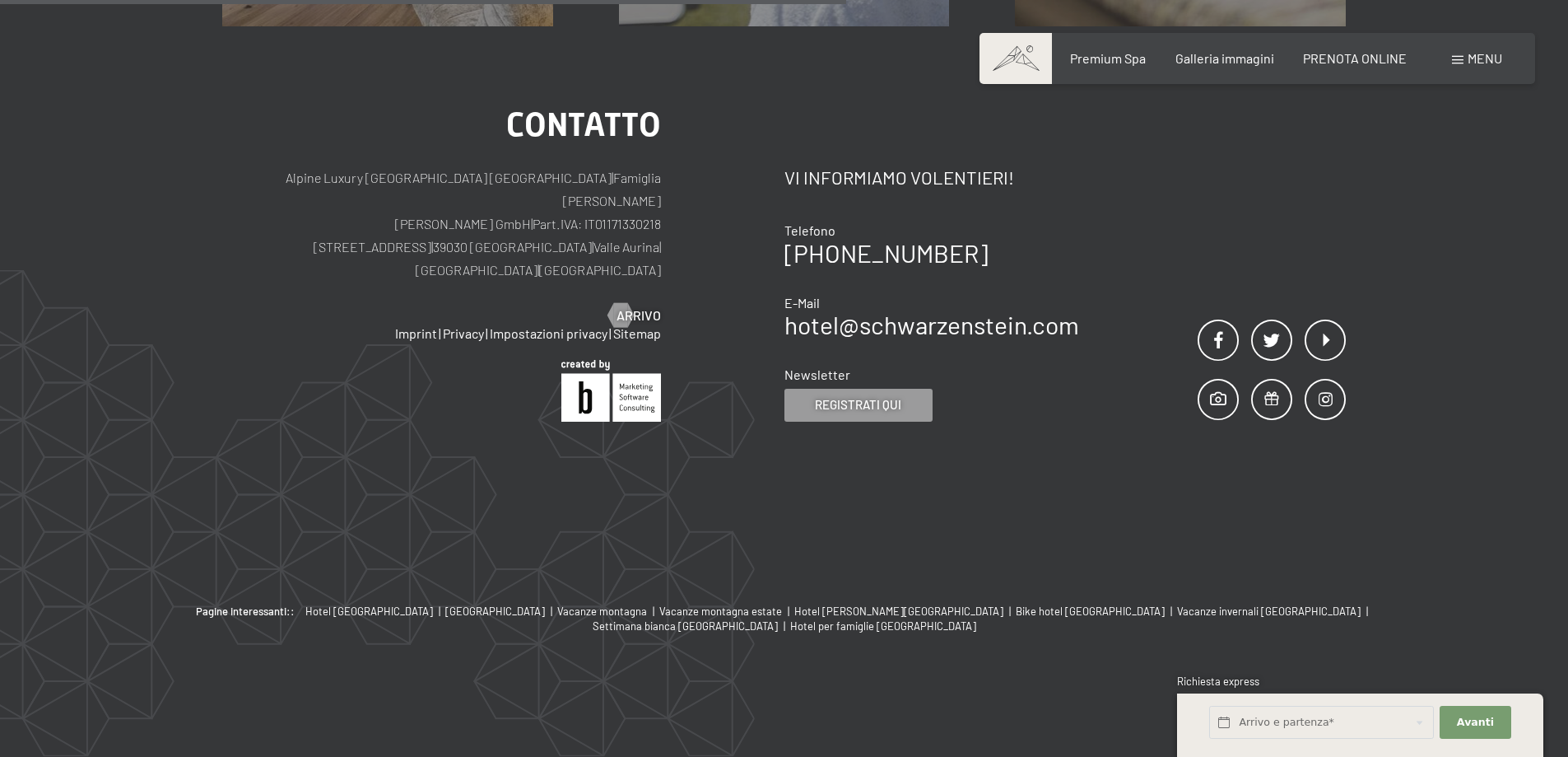
scroll to position [406, 0]
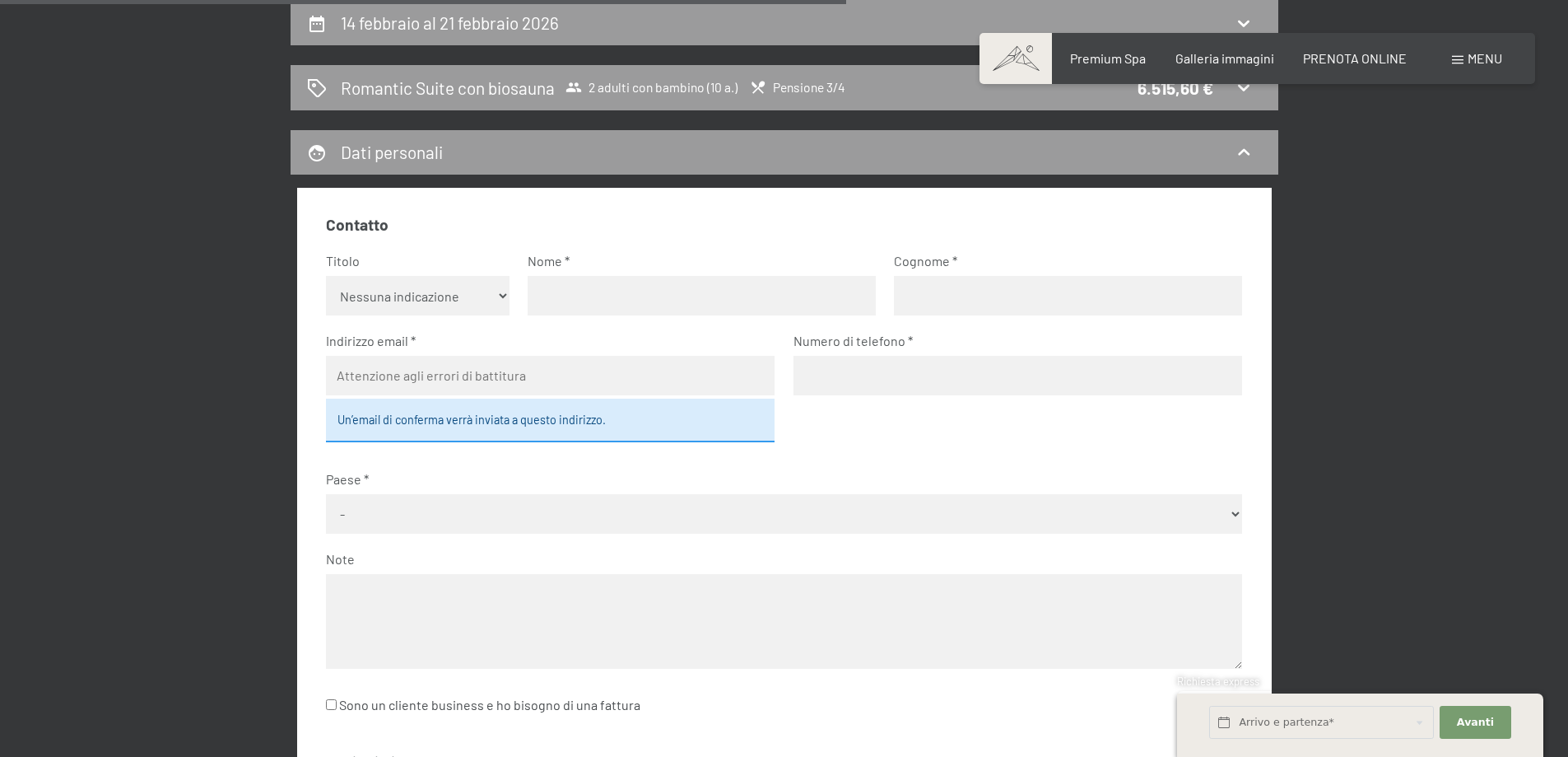
click at [1458, 164] on div "14 febbraio al 21 febbraio 2026 Romantic Suite con biosauna 2 adulti con bambin…" at bounding box center [784, 550] width 1568 height 1101
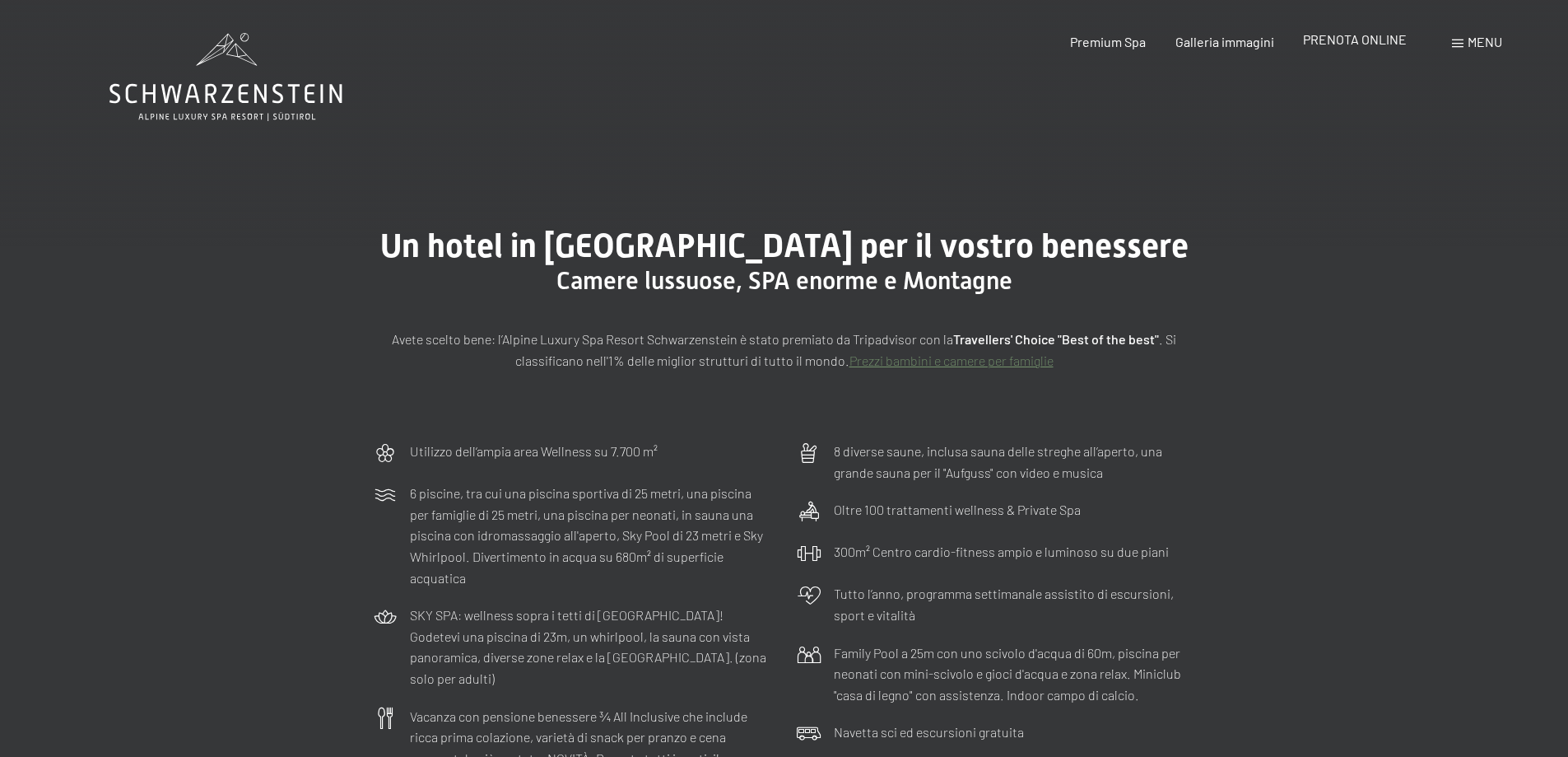
click at [1366, 36] on span "PRENOTA ONLINE" at bounding box center [1354, 38] width 104 height 16
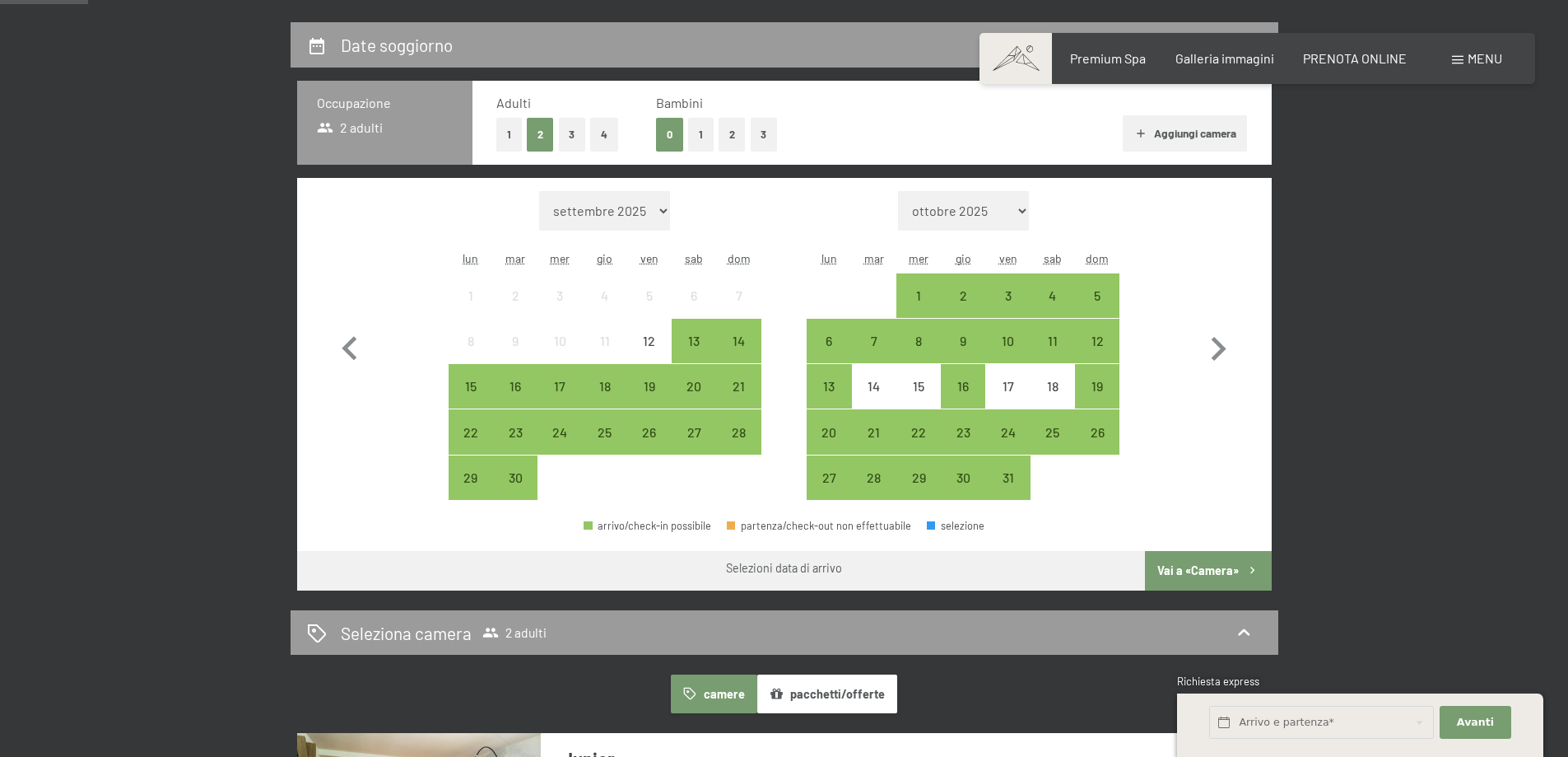
scroll to position [164, 0]
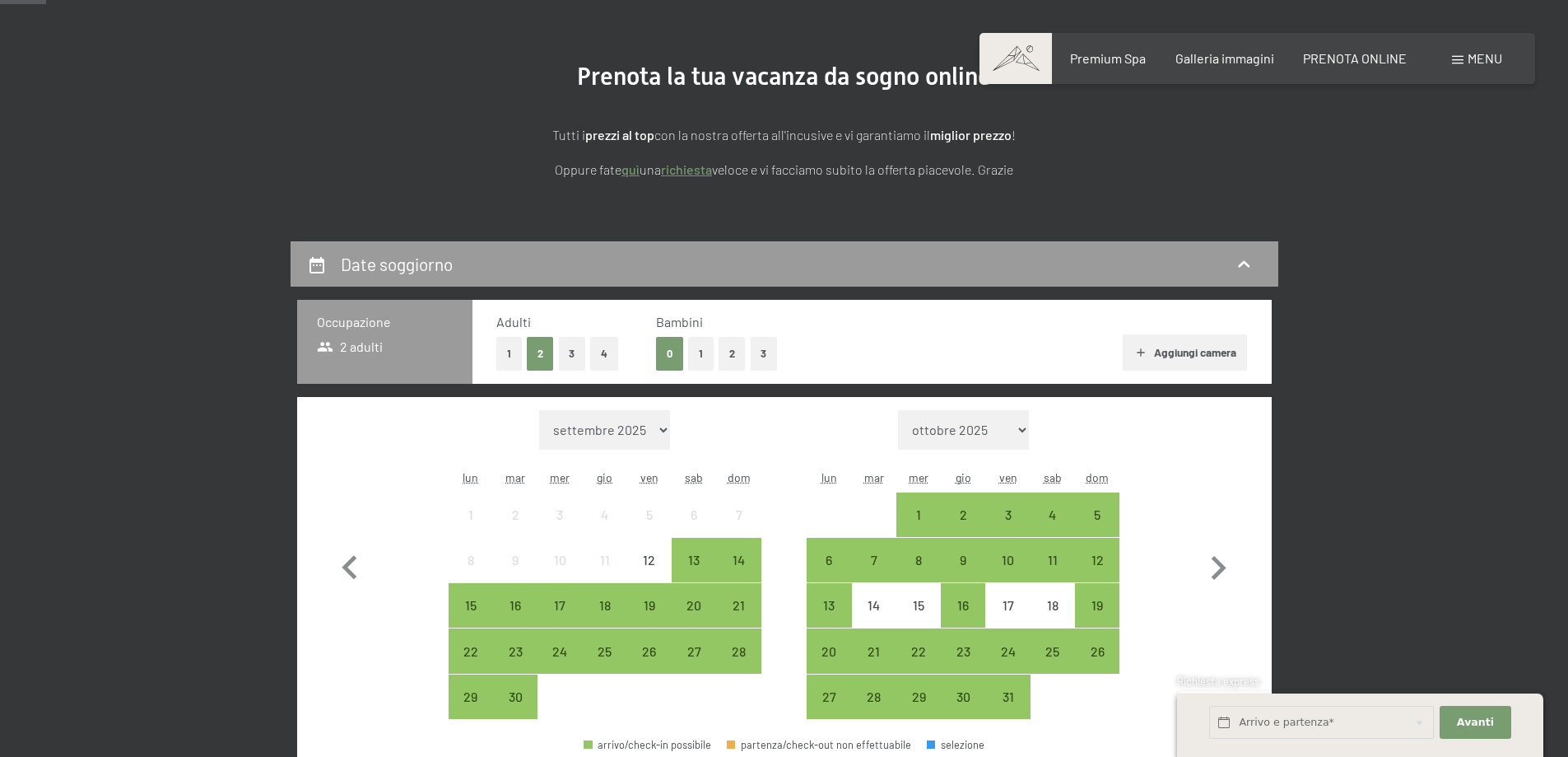
click at [710, 356] on button "1" at bounding box center [700, 353] width 25 height 34
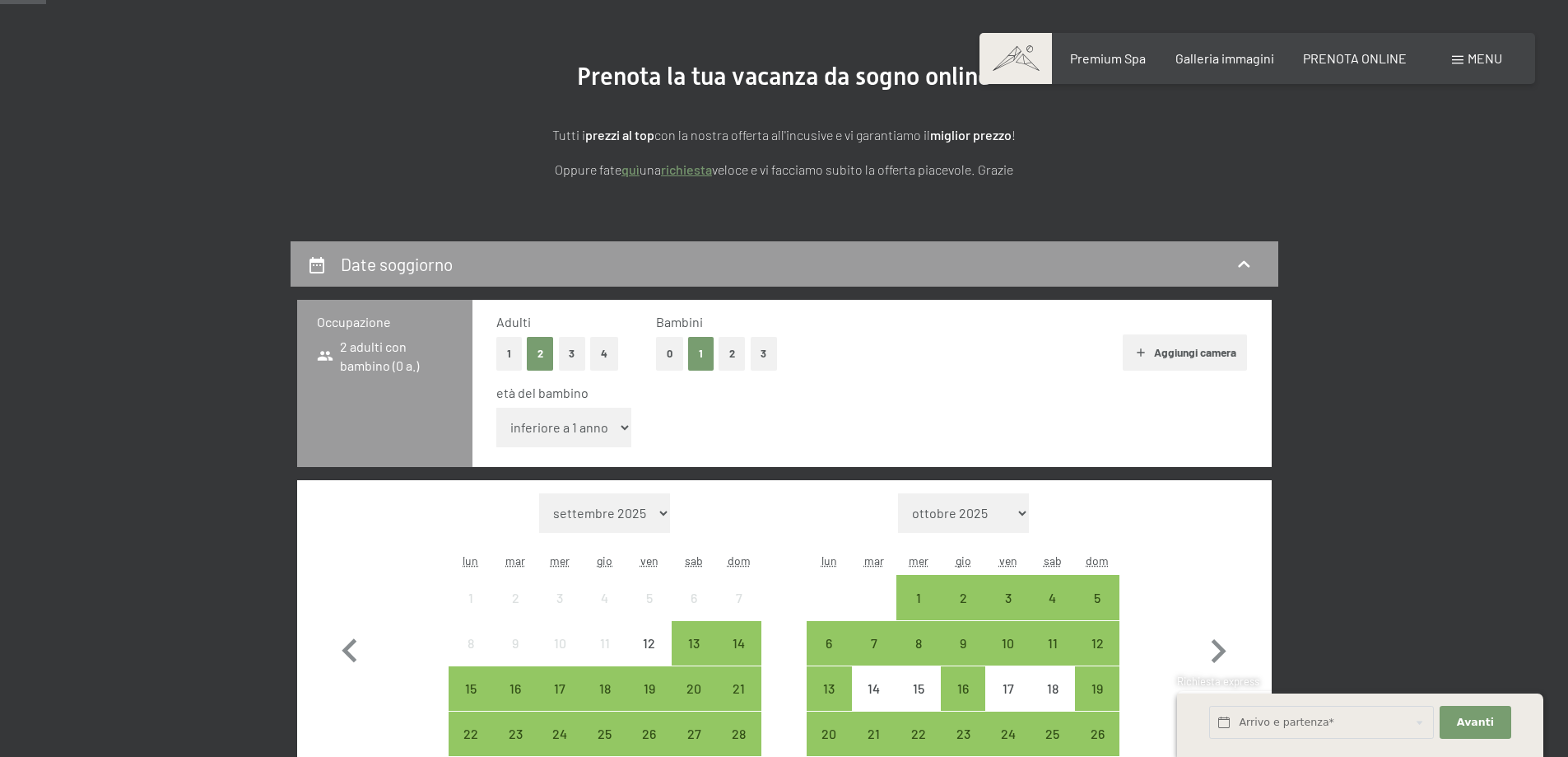
click at [623, 429] on label "Consenso marketing*" at bounding box center [685, 427] width 133 height 17
click at [619, 429] on input "Consenso marketing*" at bounding box center [610, 427] width 17 height 17
checkbox input "false"
click at [614, 426] on select "inferiore a 1 anno 1 anno 2 anni 3 anni 4 anni 5 anni 6 anni 7 anni 8 anni 9 an…" at bounding box center [563, 427] width 135 height 39
select select "10"
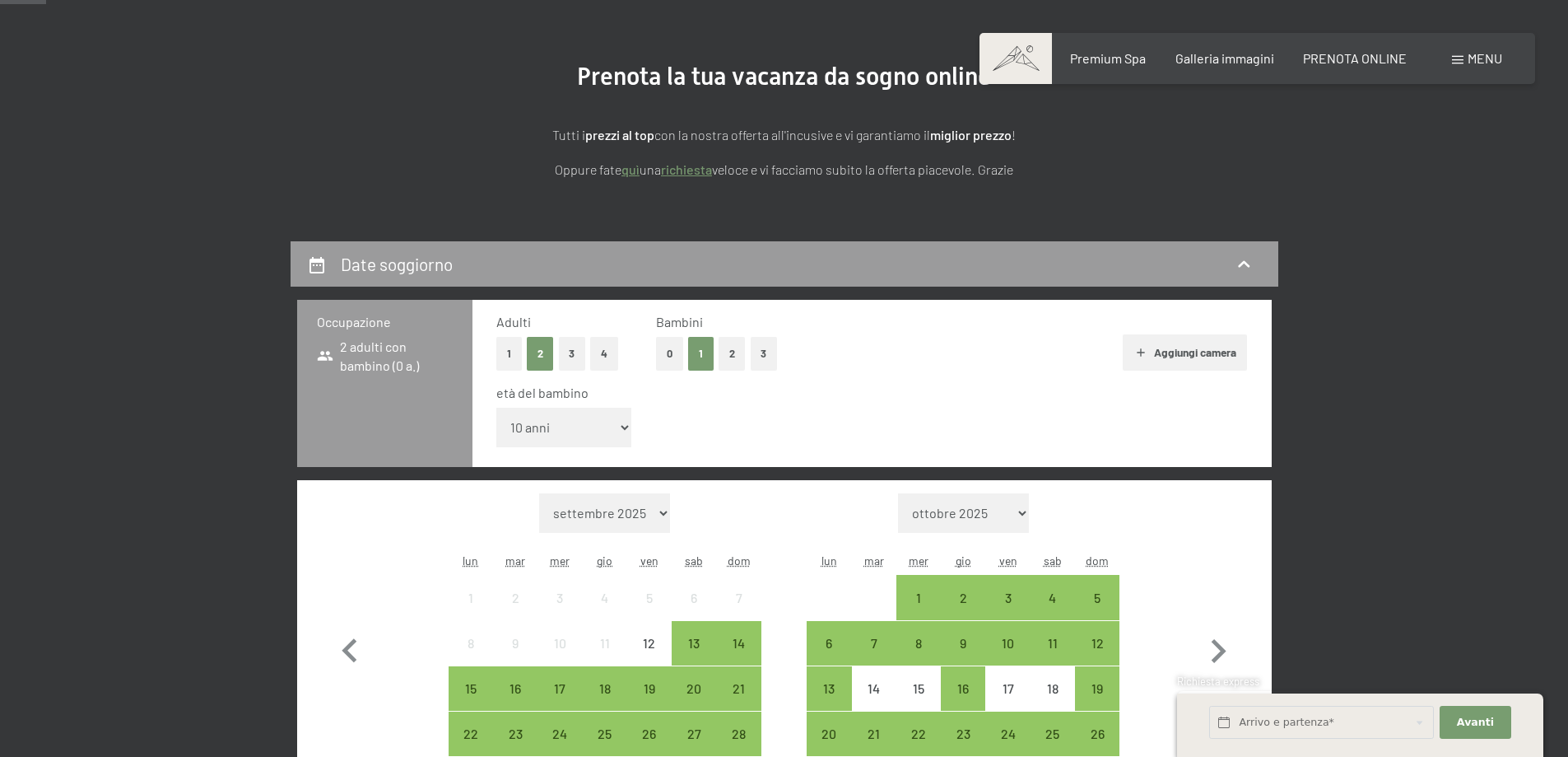
click at [496, 407] on select "inferiore a 1 anno 1 anno 2 anni 3 anni 4 anni 5 anni 6 anni 7 anni 8 anni 9 an…" at bounding box center [563, 427] width 135 height 39
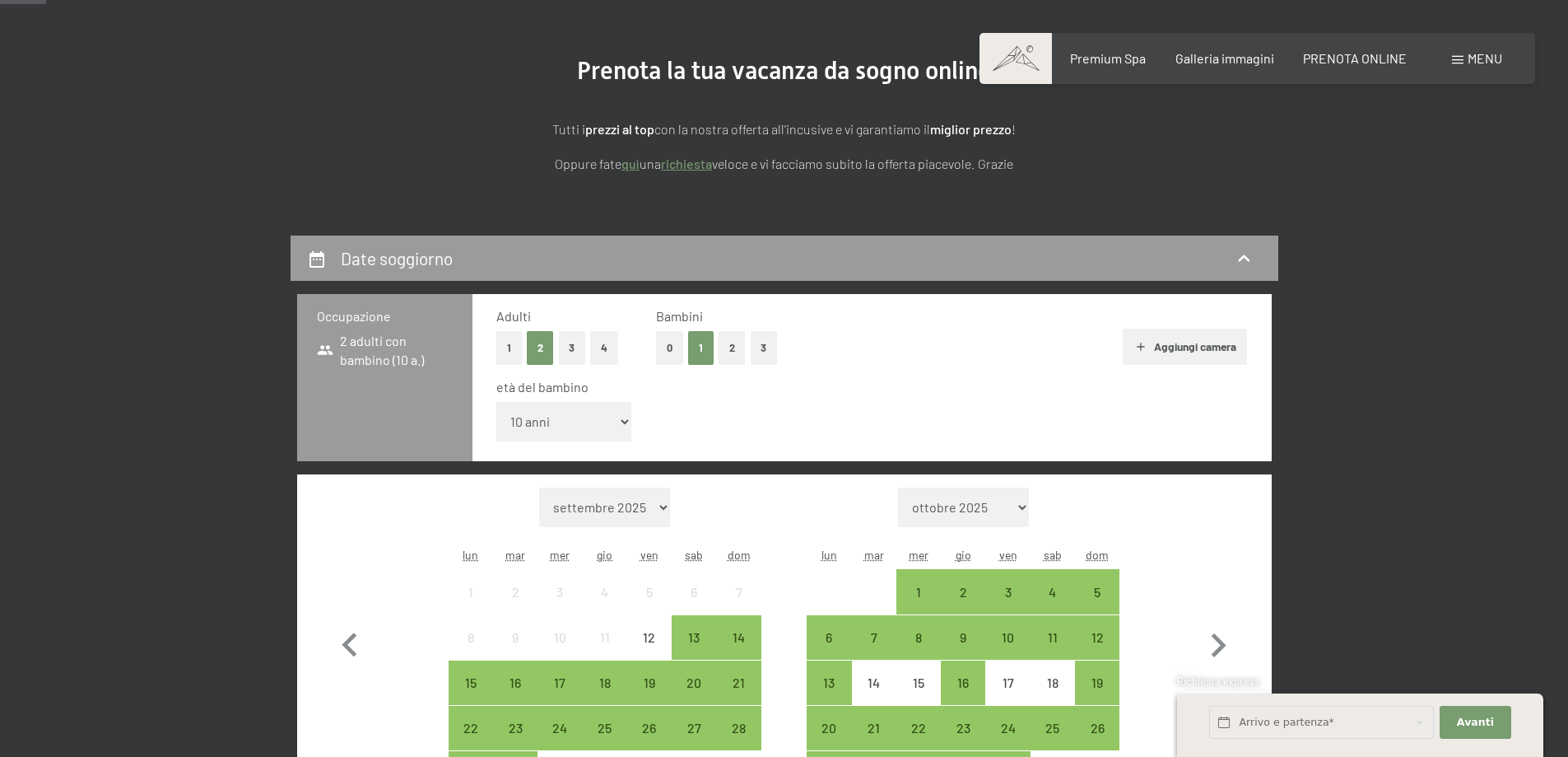
scroll to position [329, 0]
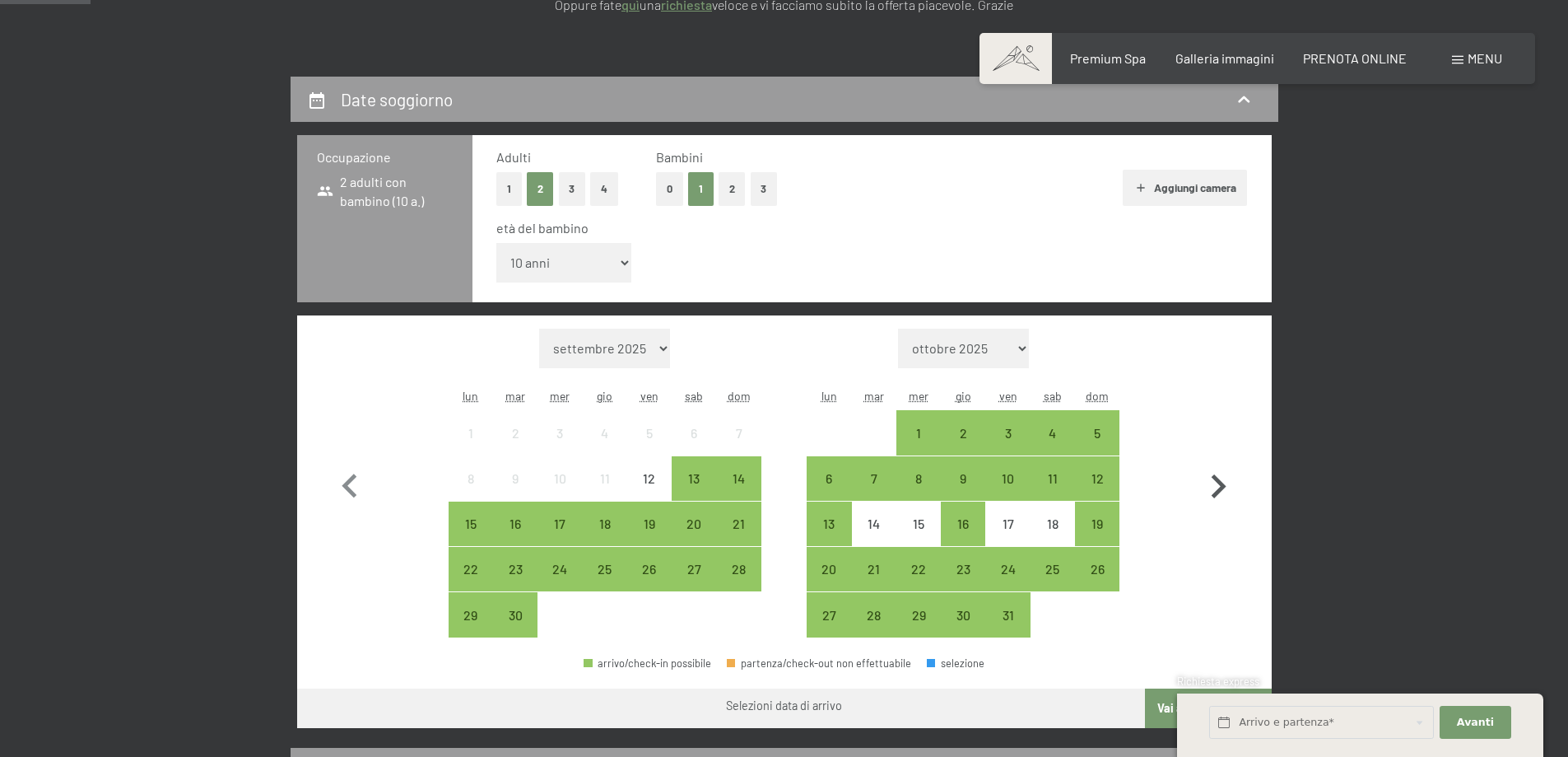
click at [1214, 486] on icon "button" at bounding box center [1218, 486] width 48 height 48
select select "2025-11-01"
select select "2025-12-01"
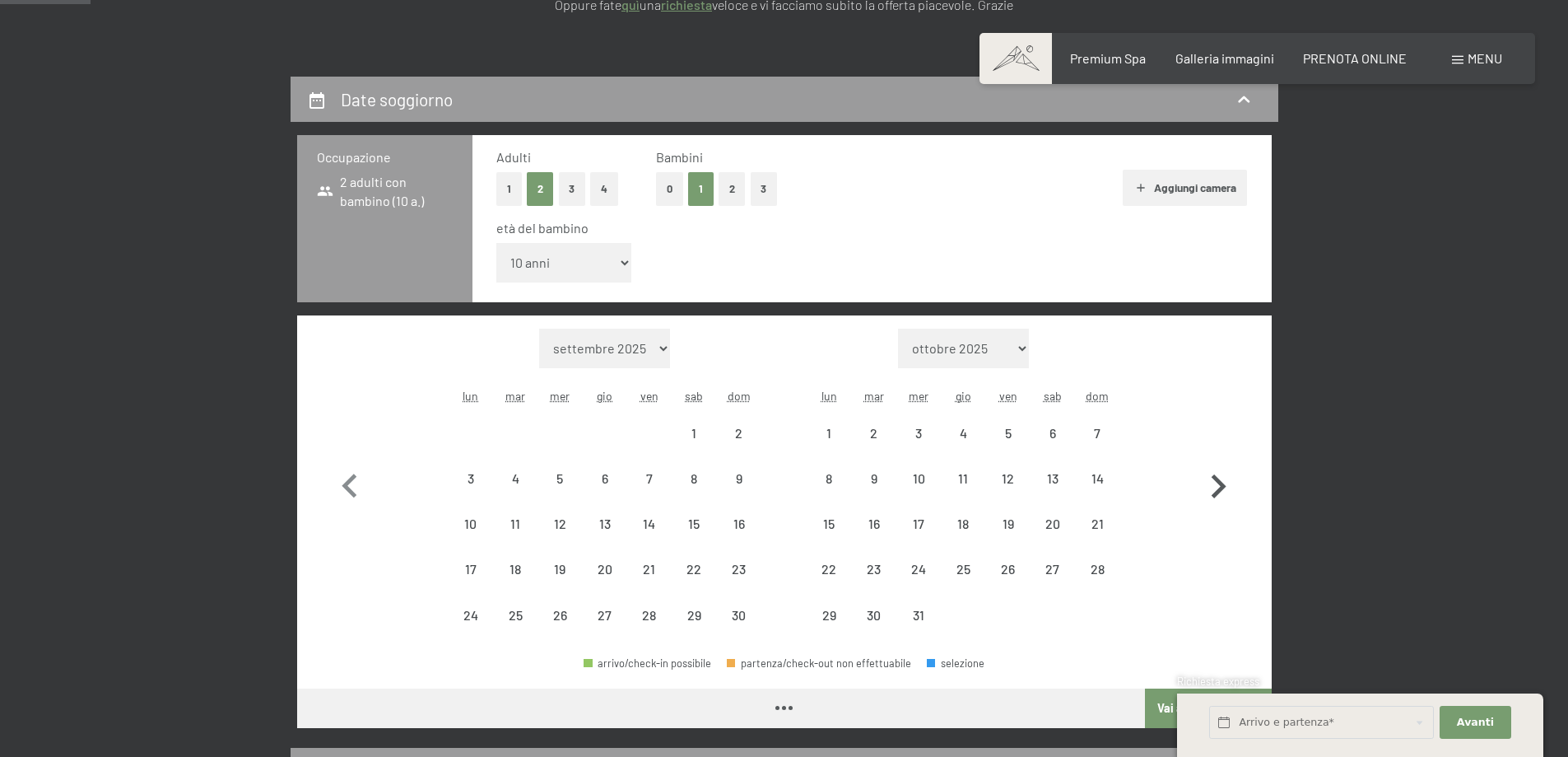
click at [1214, 486] on icon "button" at bounding box center [1218, 486] width 48 height 48
select select "2025-12-01"
select select "2026-01-01"
select select "2025-12-01"
select select "2026-01-01"
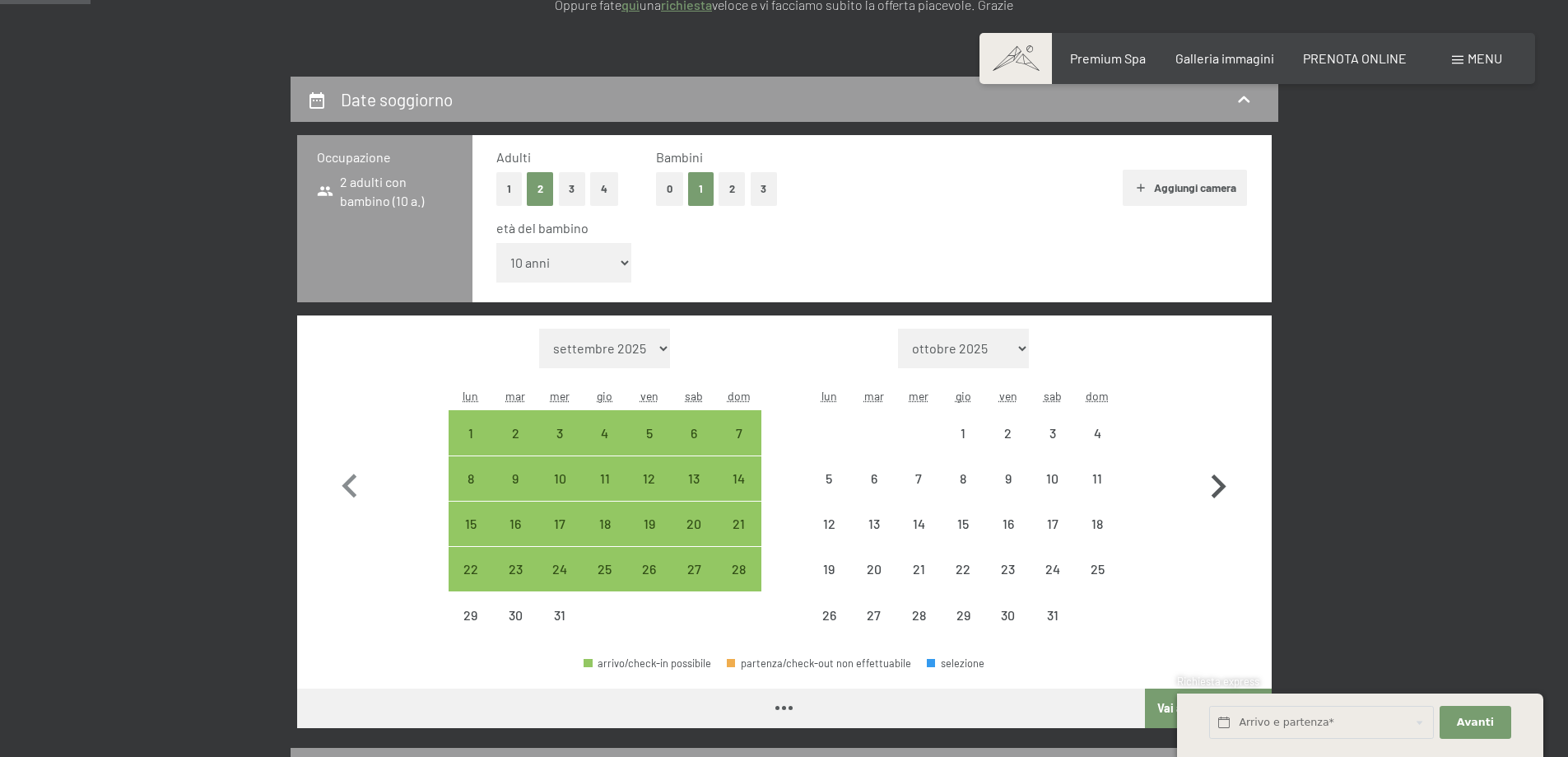
select select "2025-12-01"
select select "2026-01-01"
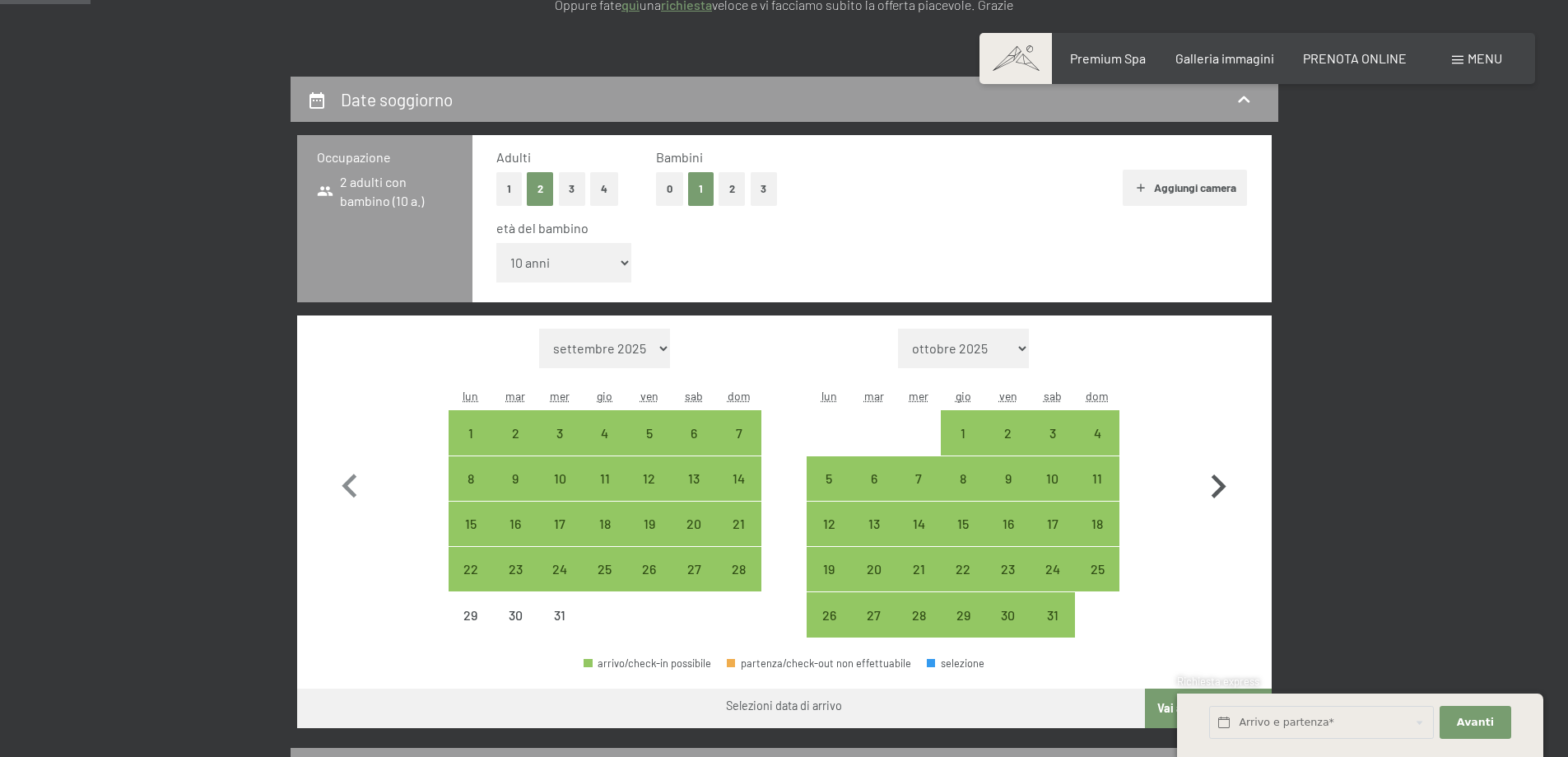
click at [1214, 486] on icon "button" at bounding box center [1218, 486] width 48 height 48
select select "2026-01-01"
select select "2026-02-01"
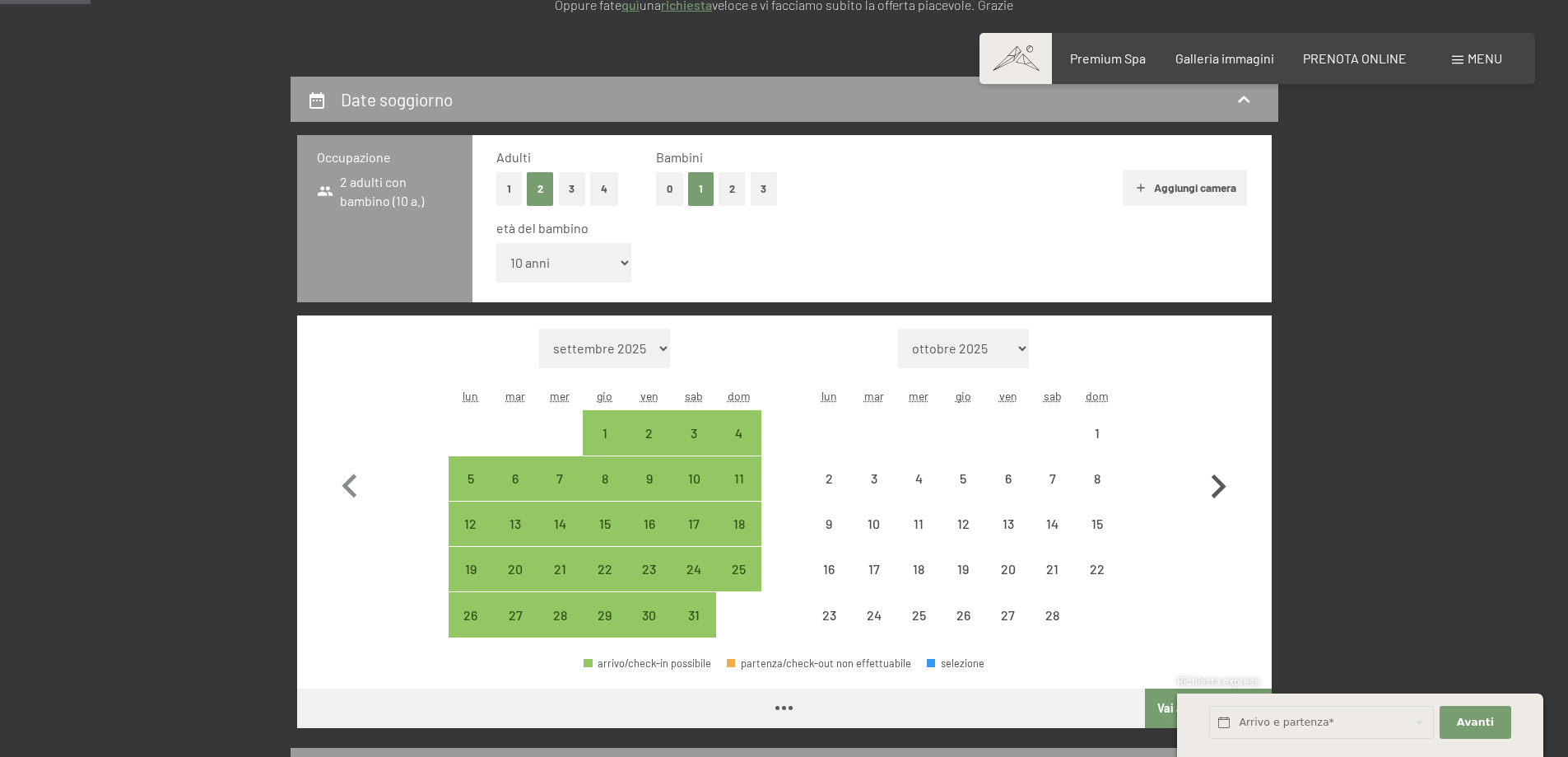
select select "2026-01-01"
select select "2026-02-01"
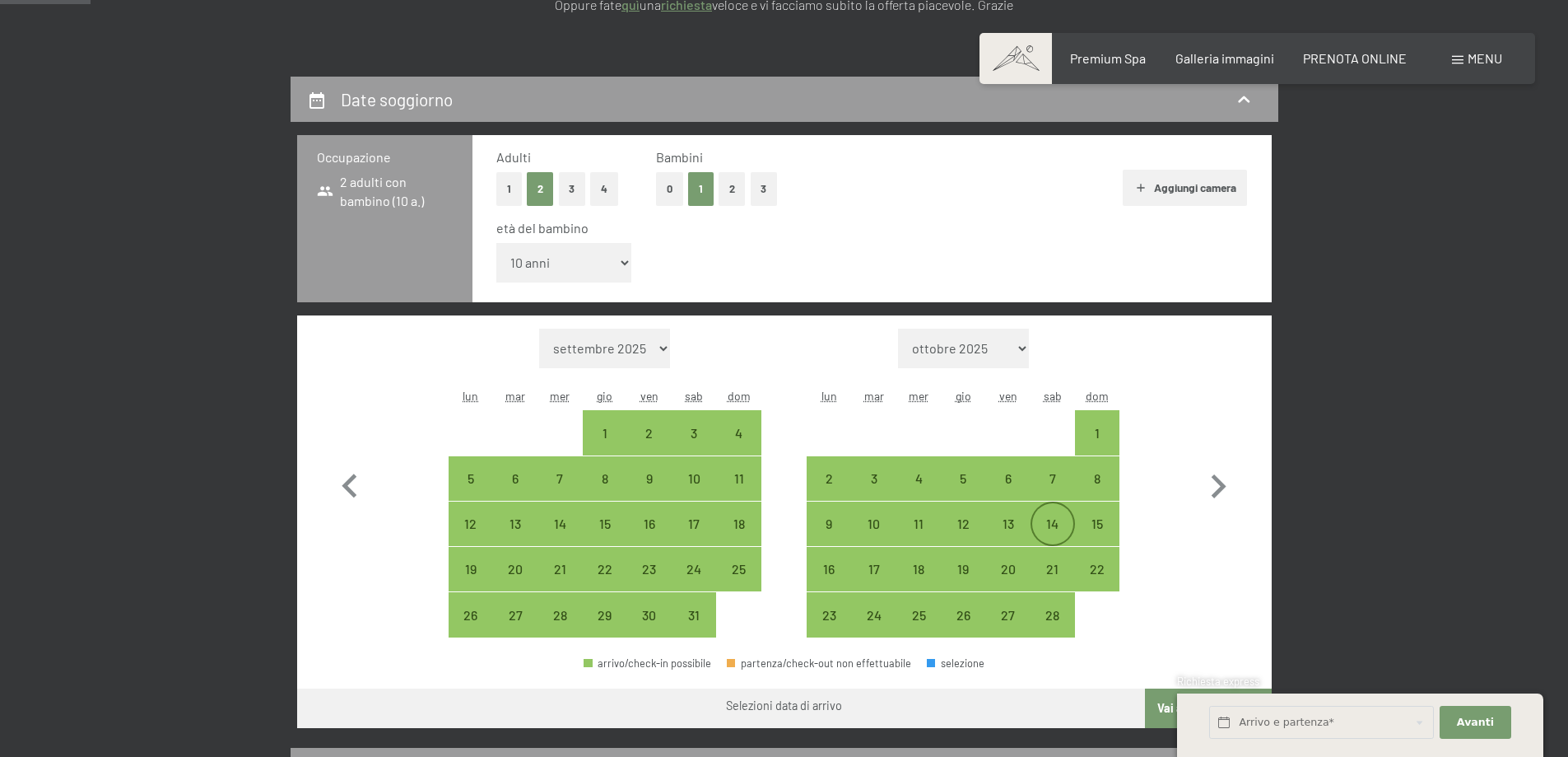
click at [1052, 522] on div "14" at bounding box center [1053, 537] width 41 height 41
select select "2026-01-01"
select select "2026-02-01"
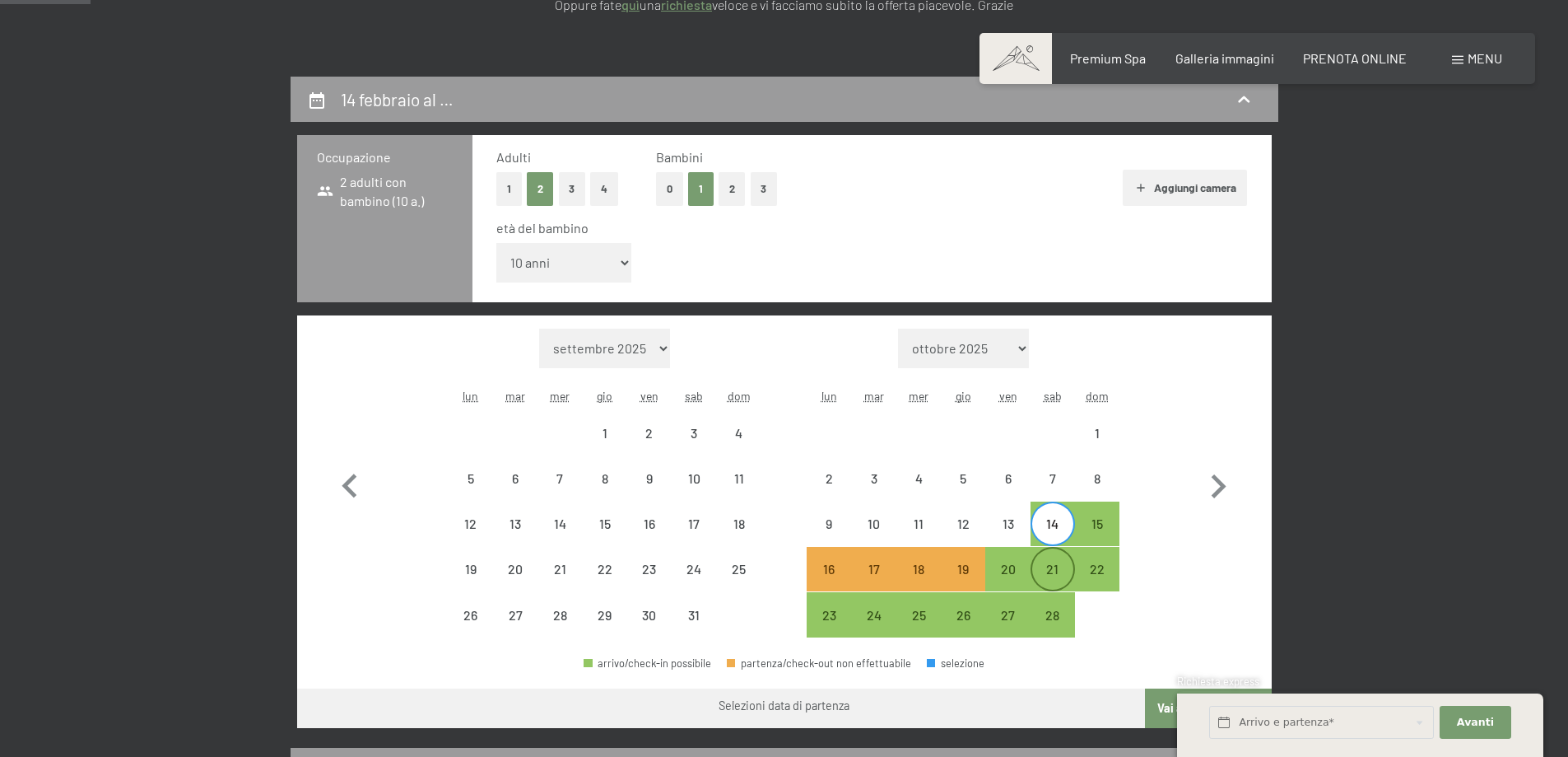
click at [1053, 573] on div "21" at bounding box center [1053, 583] width 41 height 41
select select "2026-01-01"
select select "2026-02-01"
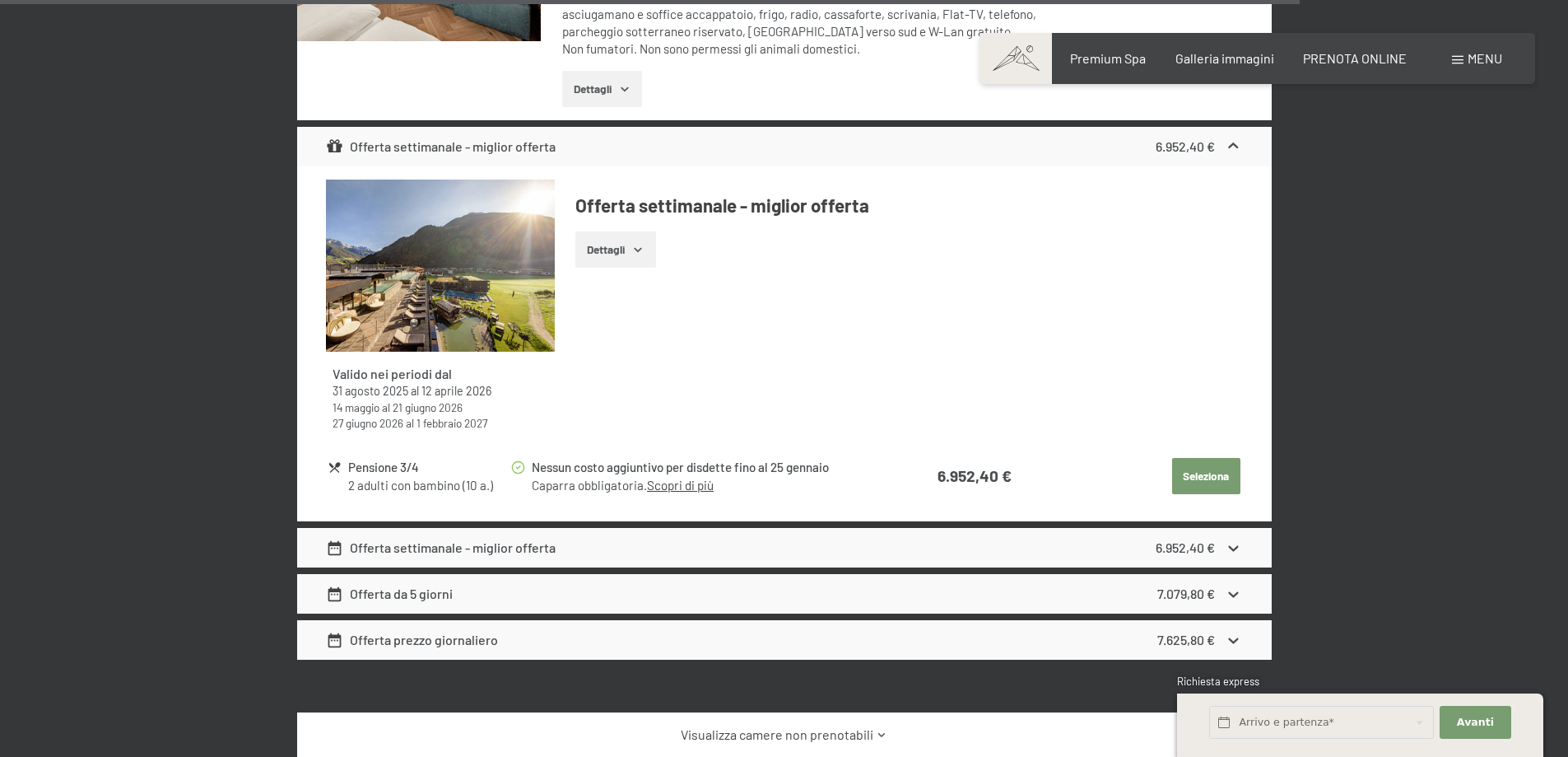
scroll to position [5763, 0]
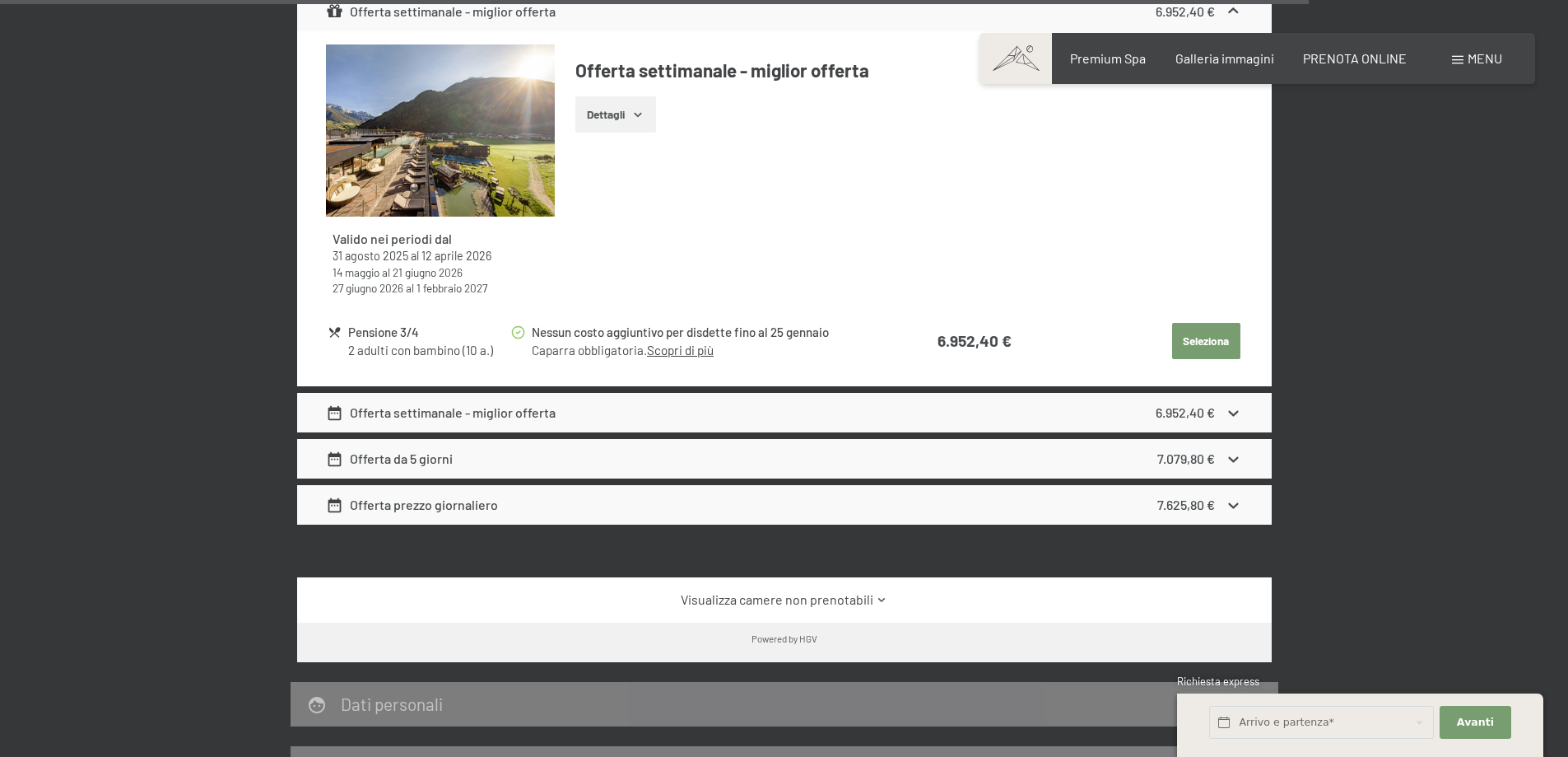
click at [629, 104] on button "Dettagli" at bounding box center [615, 114] width 79 height 36
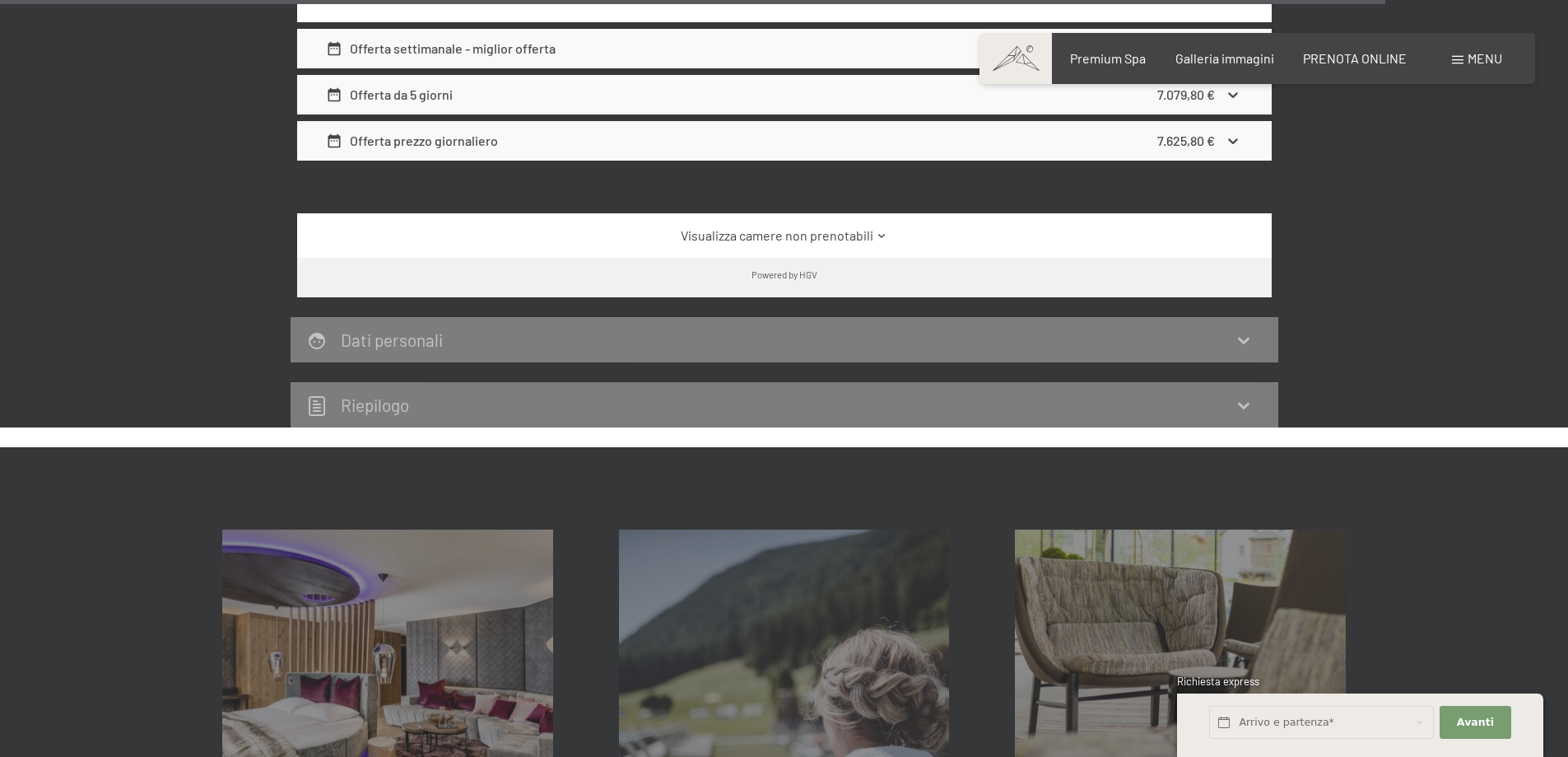
scroll to position [6668, 0]
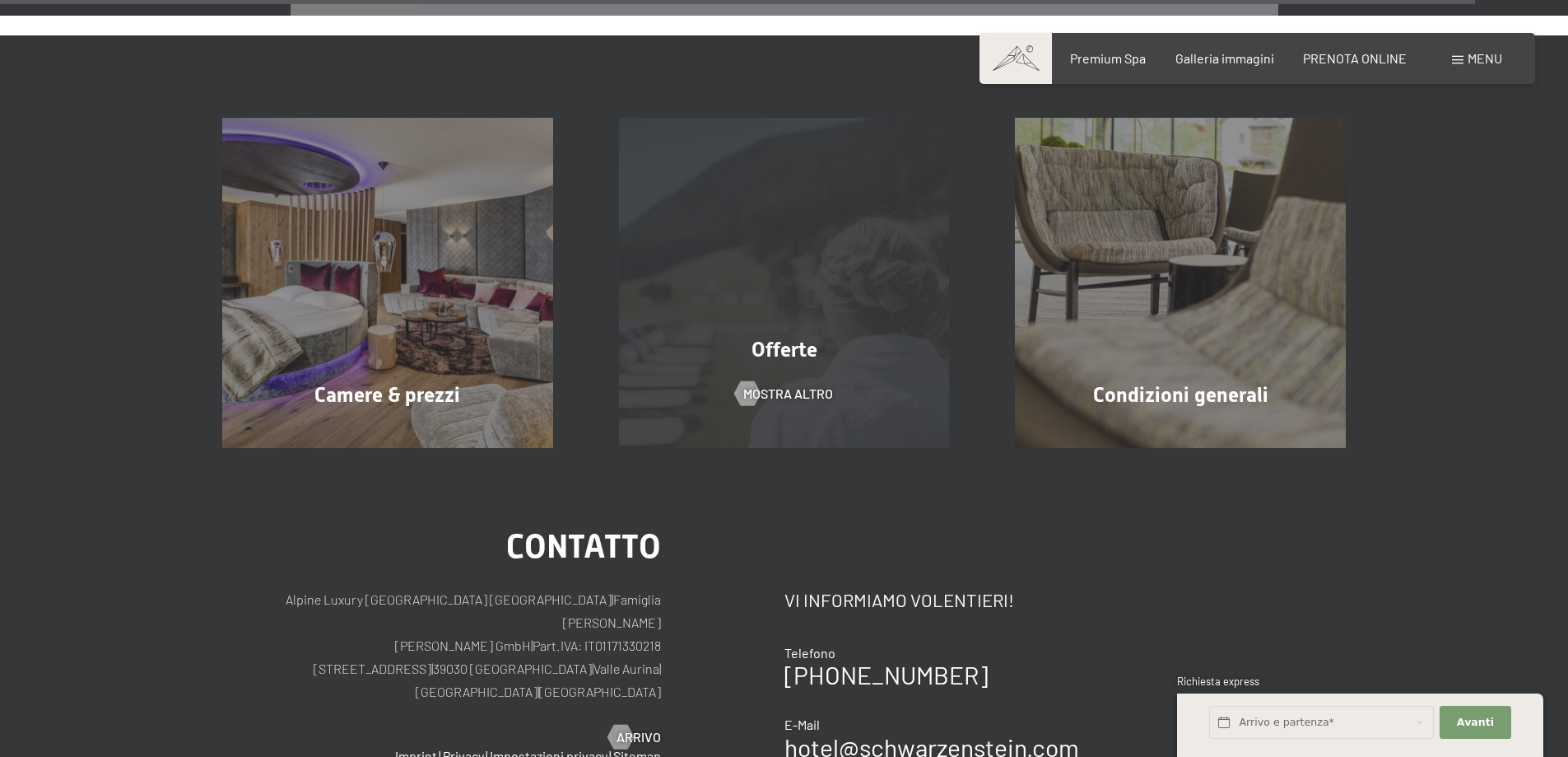
click at [734, 223] on div "Offerte mostra altro" at bounding box center [784, 283] width 397 height 331
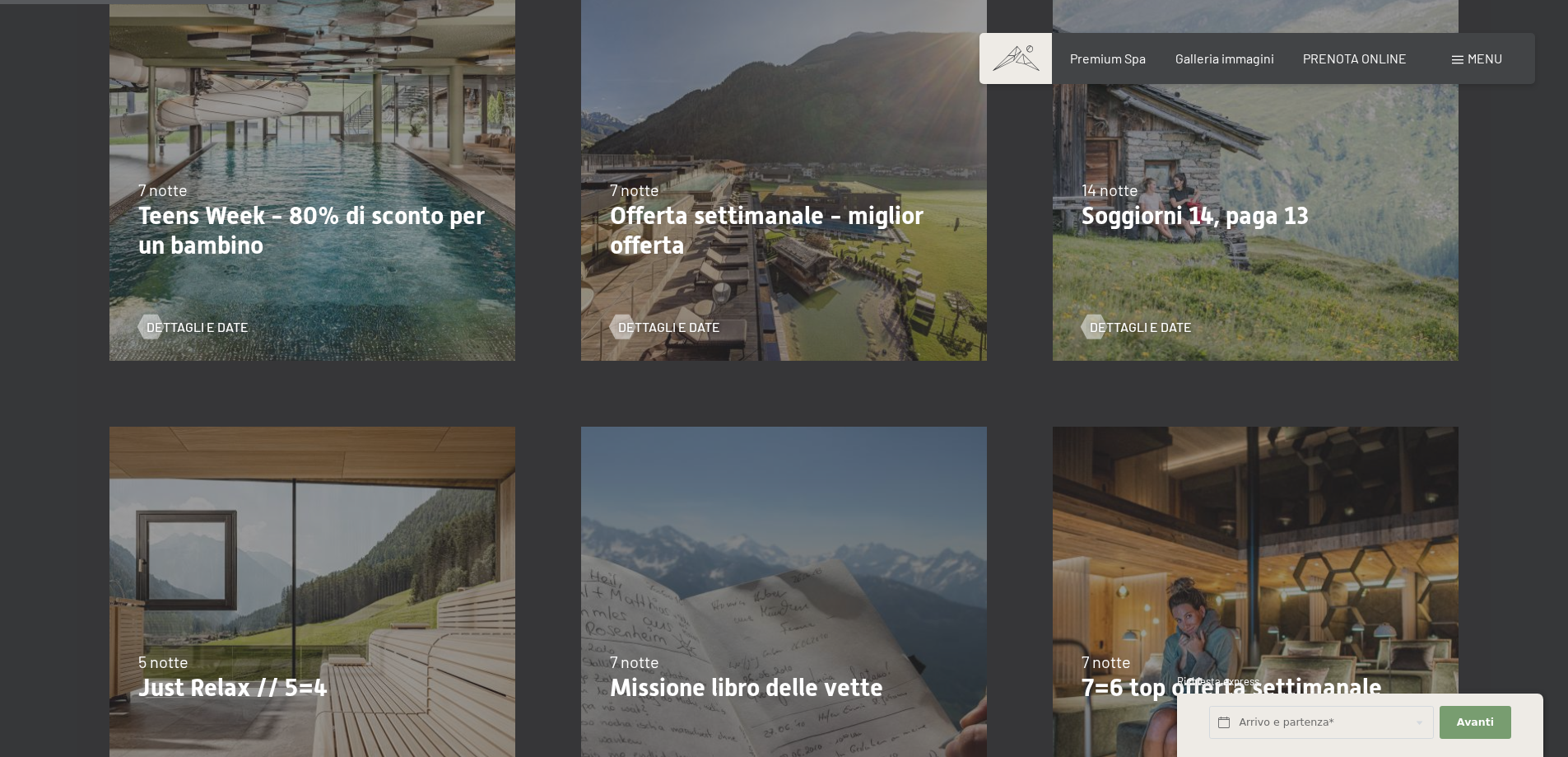
scroll to position [577, 0]
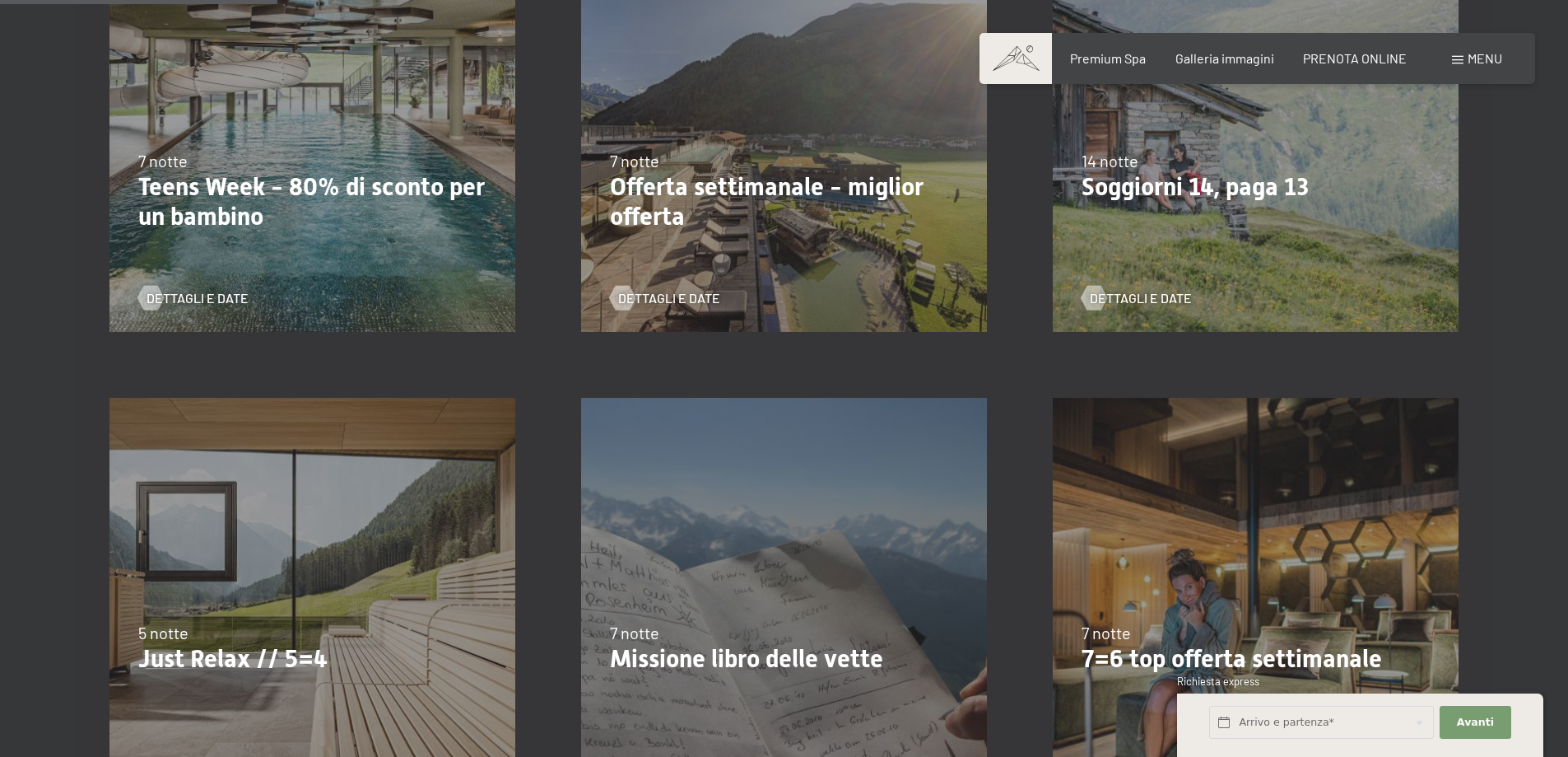
click at [812, 204] on p "Offerta settimanale - miglior offerta" at bounding box center [784, 201] width 349 height 59
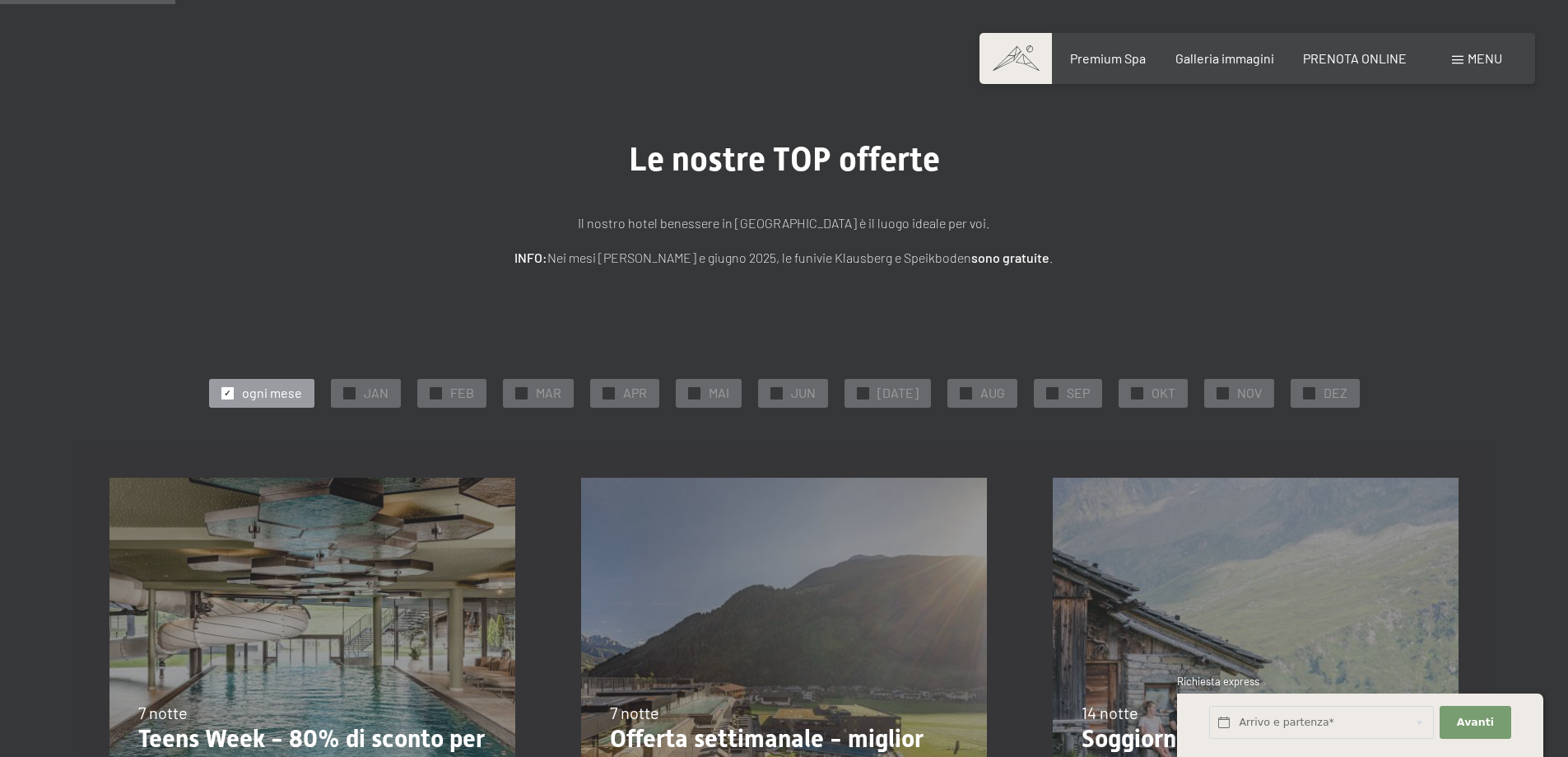
scroll to position [0, 0]
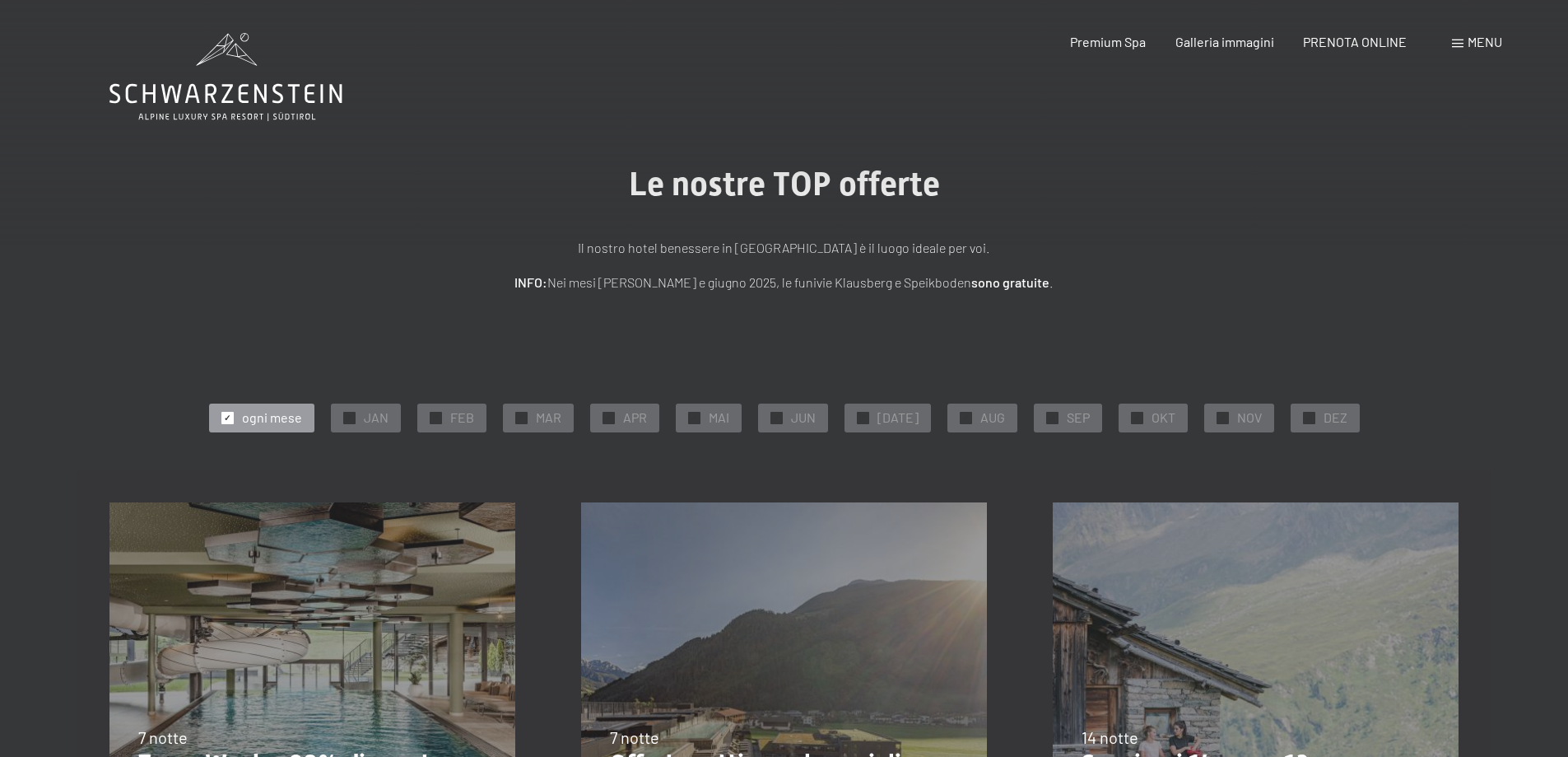
click at [1206, 49] on div "Galleria immagini" at bounding box center [1225, 39] width 99 height 18
click at [1207, 45] on span "Galleria immagini" at bounding box center [1225, 38] width 99 height 16
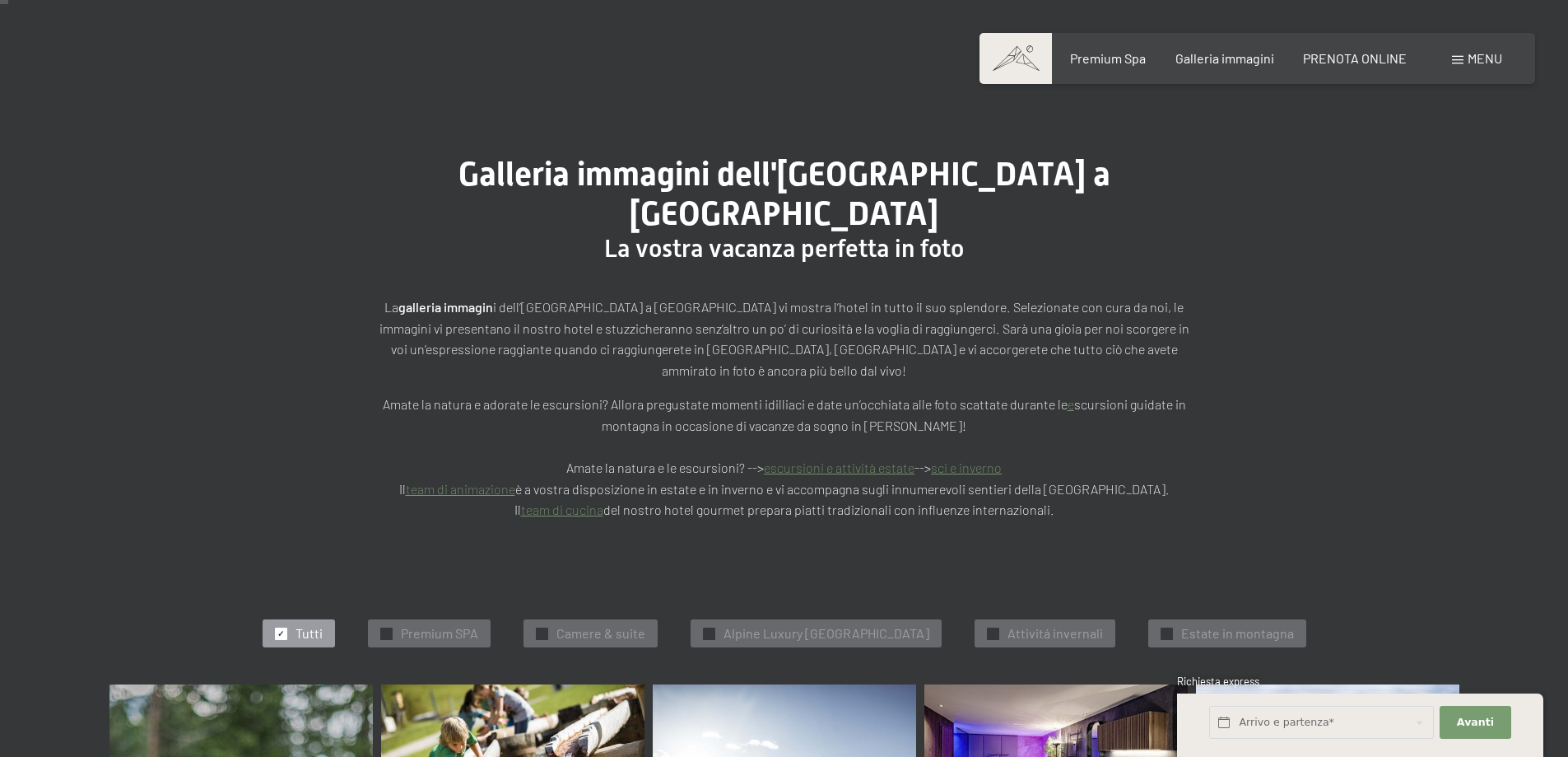
scroll to position [164, 0]
